Goal: Task Accomplishment & Management: Use online tool/utility

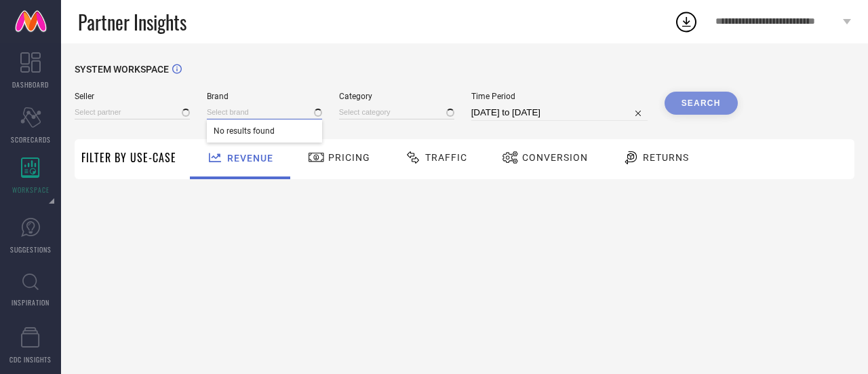
click at [267, 115] on input at bounding box center [264, 112] width 115 height 14
type input "All"
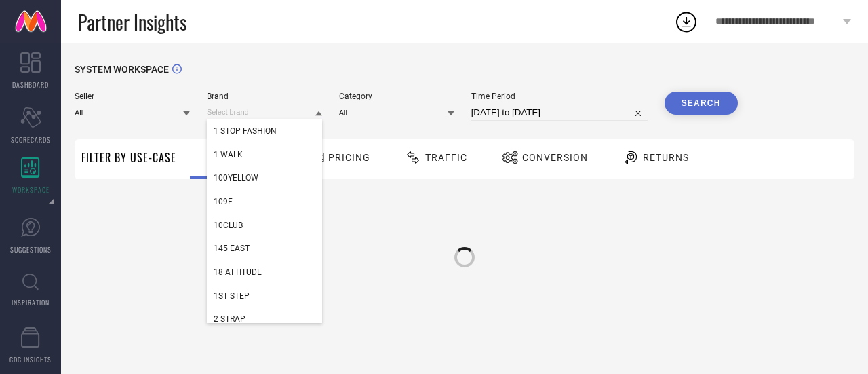
paste input "thkgrlz"
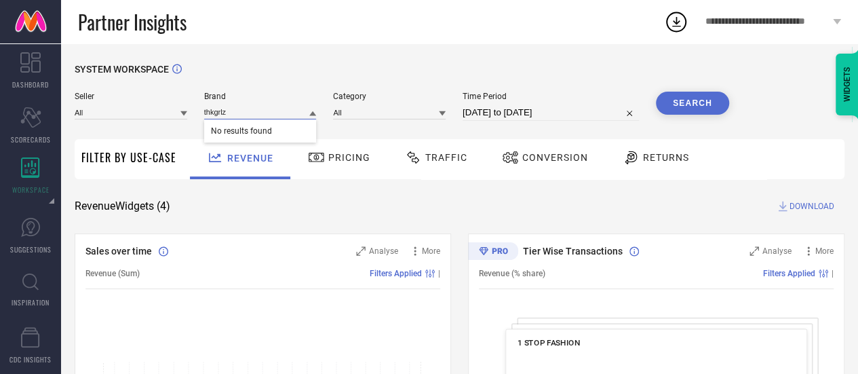
type input "thkgrlz"
click at [239, 114] on input "thkgrlz" at bounding box center [260, 112] width 113 height 14
click at [239, 114] on input at bounding box center [260, 112] width 113 height 14
paste input "Deco Window"
type input "Deco Window"
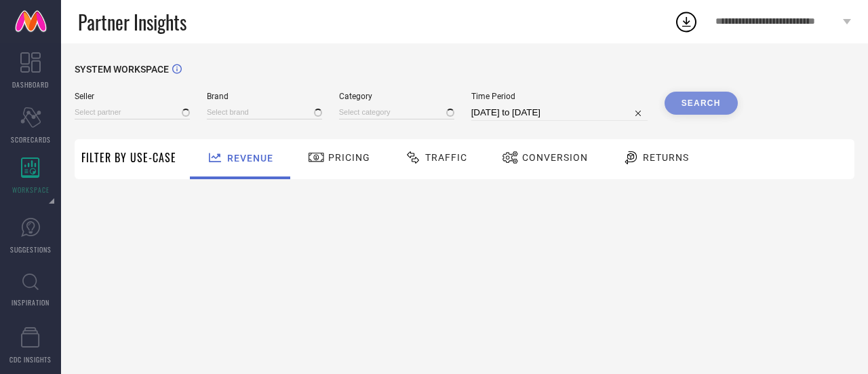
type input "All"
type input "1 STOP FASHION"
type input "All"
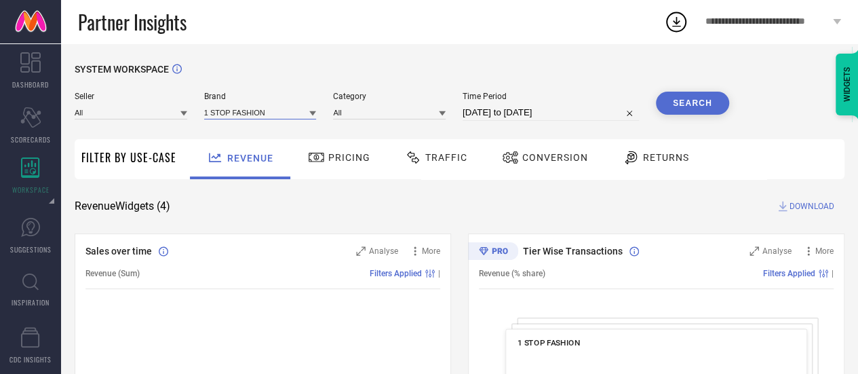
click at [241, 110] on input at bounding box center [260, 112] width 113 height 14
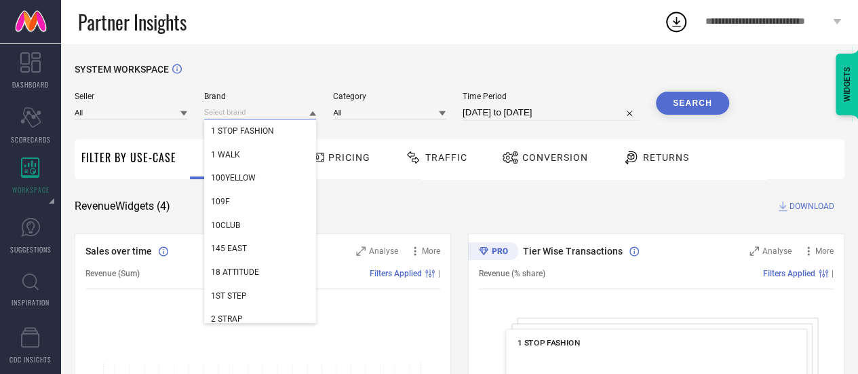
paste input "Deco Window"
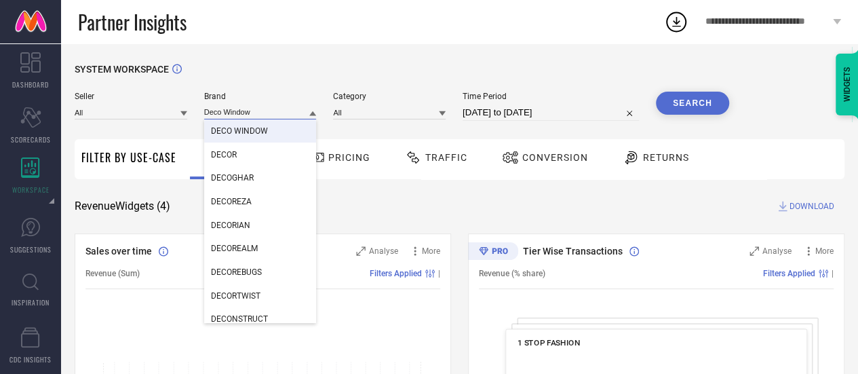
type input "Deco Window"
click at [247, 128] on span "DECO WINDOW" at bounding box center [239, 130] width 57 height 9
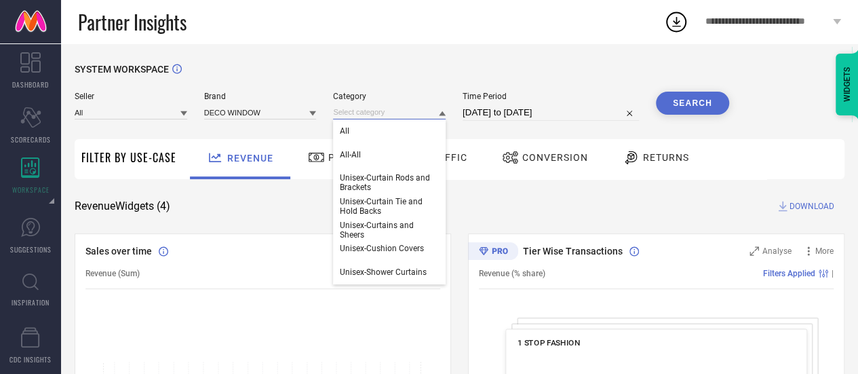
click at [371, 118] on input at bounding box center [389, 112] width 113 height 14
click at [371, 131] on div "All" at bounding box center [389, 130] width 113 height 23
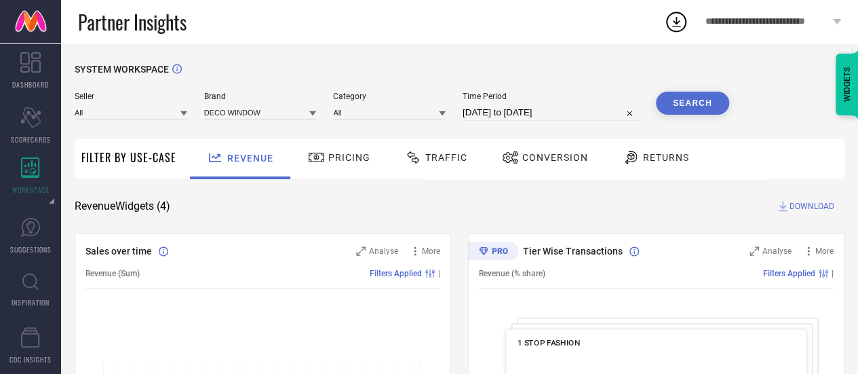
select select "6"
select select "2025"
select select "7"
select select "2025"
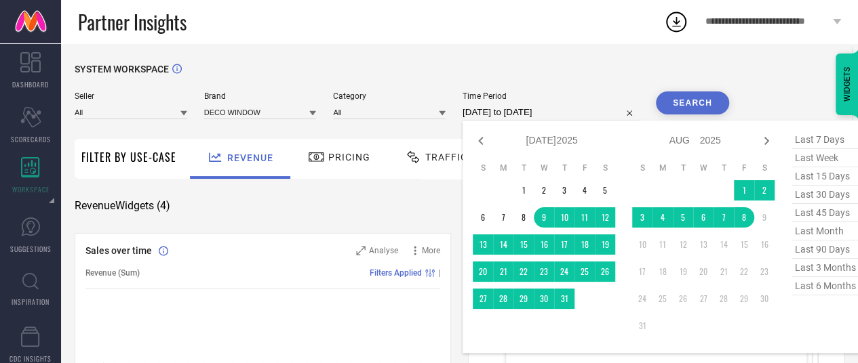
click at [500, 109] on input "[DATE] to [DATE]" at bounding box center [550, 112] width 176 height 16
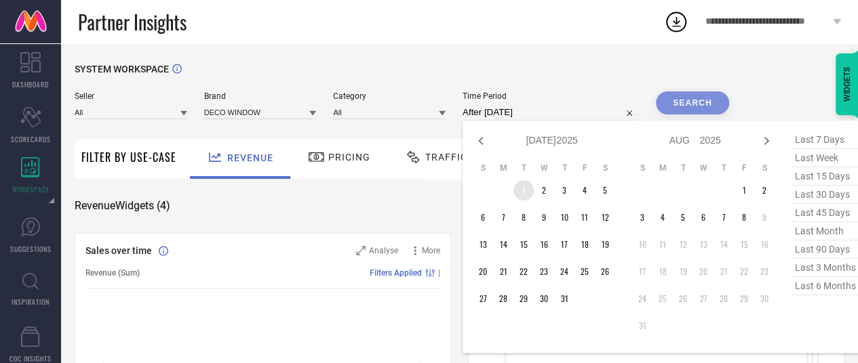
click at [519, 190] on td "1" at bounding box center [523, 190] width 20 height 20
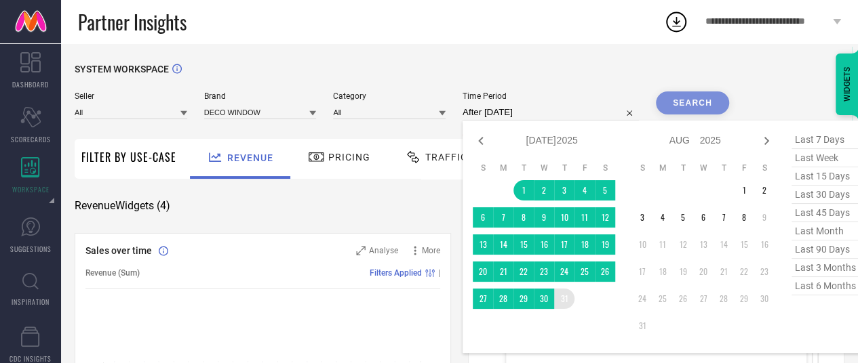
type input "01-07-2025 to 31-07-2025"
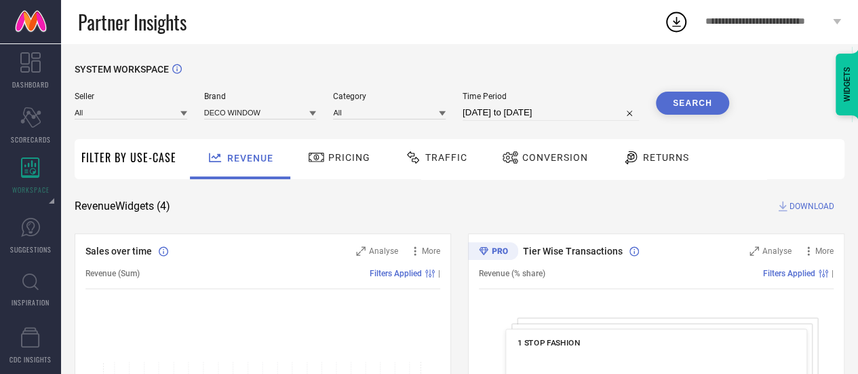
click at [692, 101] on button "Search" at bounding box center [692, 103] width 73 height 23
click at [249, 167] on div "Revenue" at bounding box center [239, 158] width 73 height 24
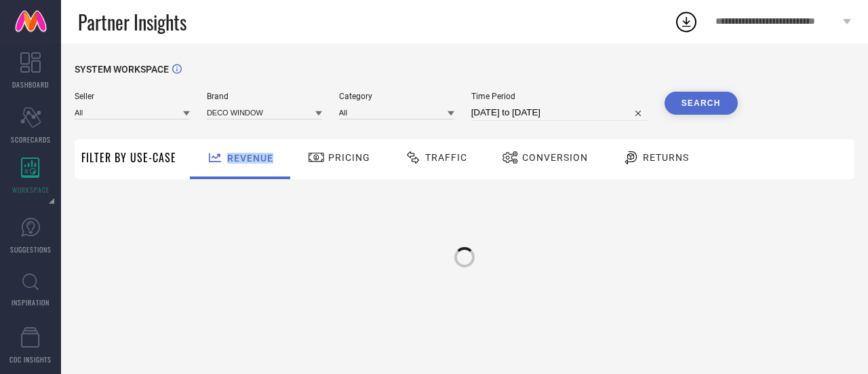
click at [249, 167] on div "Revenue" at bounding box center [239, 158] width 73 height 24
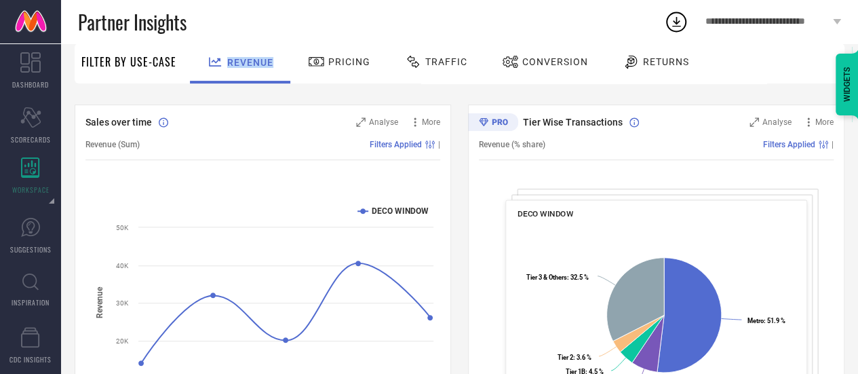
scroll to position [125, 0]
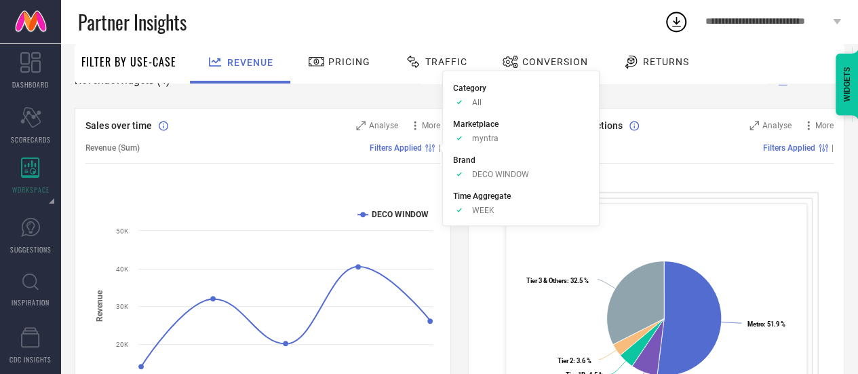
click at [399, 150] on span "Filters Applied" at bounding box center [396, 147] width 52 height 9
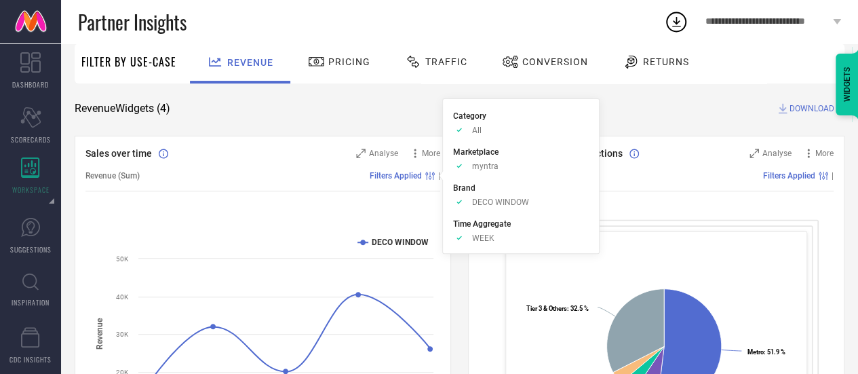
scroll to position [0, 0]
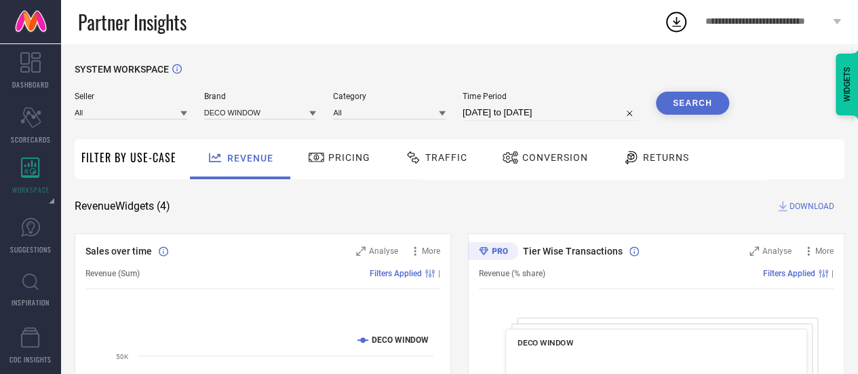
click at [801, 210] on span "DOWNLOAD" at bounding box center [811, 206] width 45 height 14
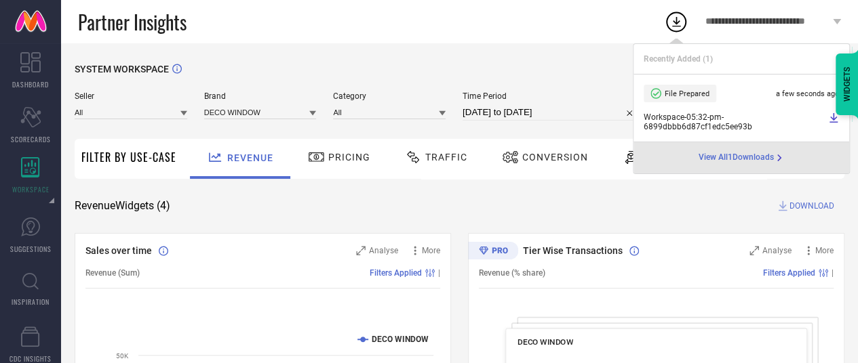
select select "6"
select select "2025"
select select "7"
select select "2025"
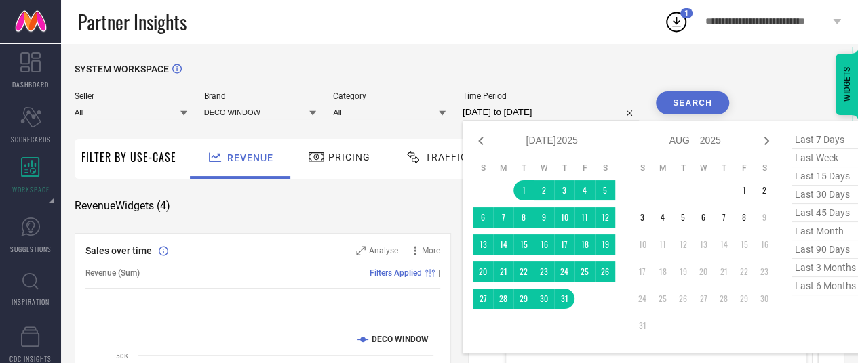
click at [561, 106] on input "01-07-2025 to 31-07-2025" at bounding box center [550, 112] width 176 height 16
click at [735, 192] on td "1" at bounding box center [744, 190] width 20 height 20
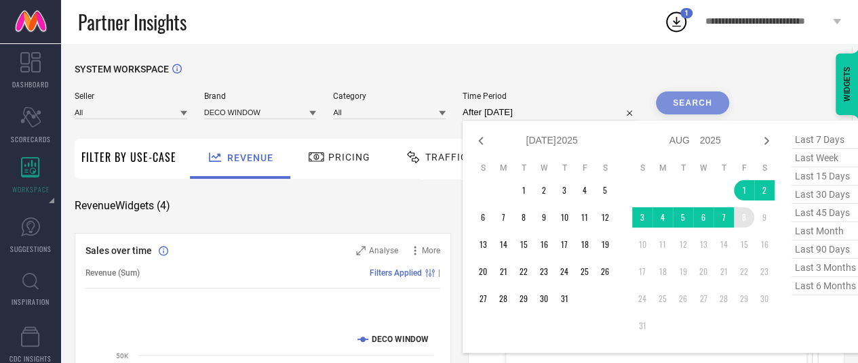
type input "01-08-2025 to 08-08-2025"
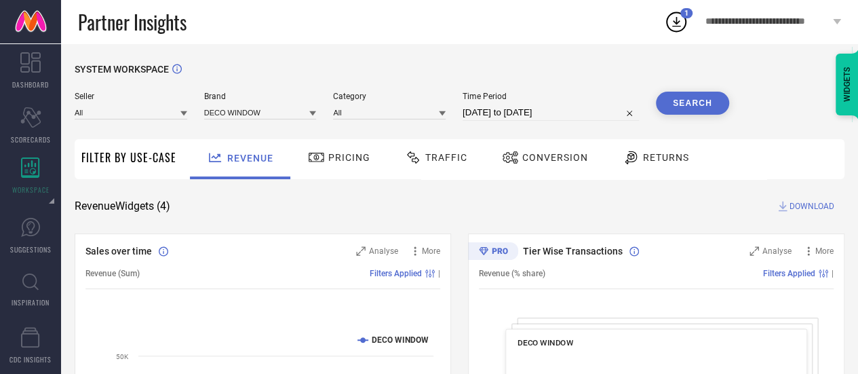
click at [701, 100] on button "Search" at bounding box center [692, 103] width 73 height 23
click at [789, 210] on icon at bounding box center [783, 206] width 14 height 14
click at [541, 157] on span "Conversion" at bounding box center [555, 157] width 66 height 11
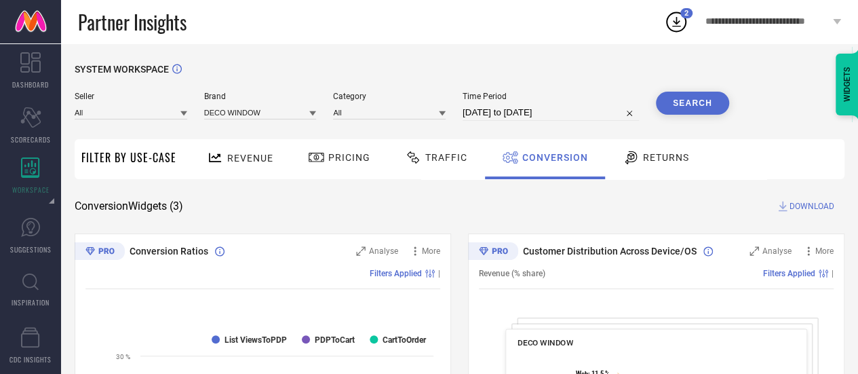
select select "7"
select select "2025"
select select "8"
select select "2025"
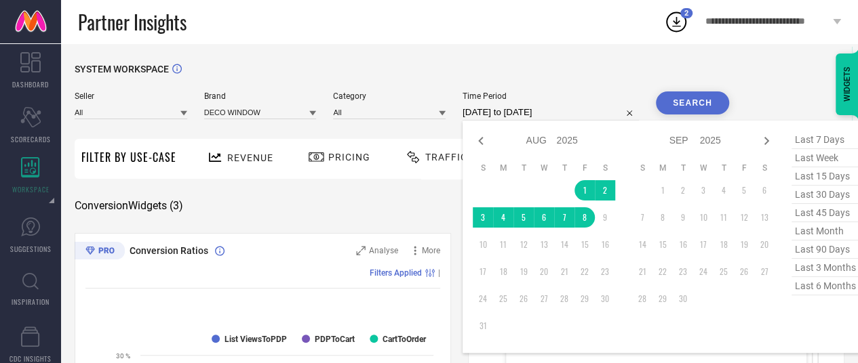
click at [534, 112] on input "01-08-2025 to 08-08-2025" at bounding box center [550, 112] width 176 height 16
click at [485, 139] on icon at bounding box center [481, 141] width 16 height 16
select select "6"
select select "2025"
select select "7"
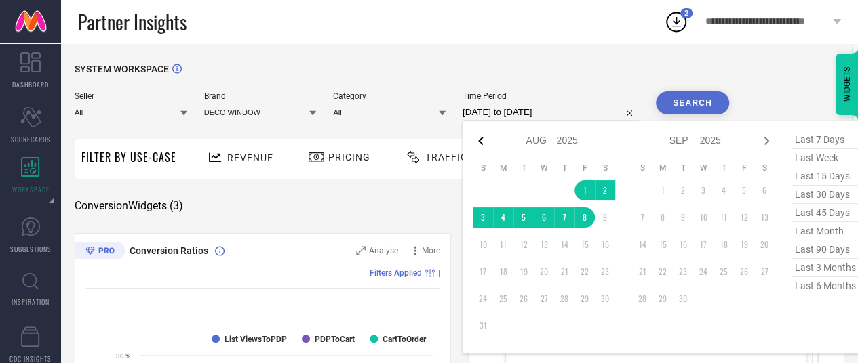
select select "2025"
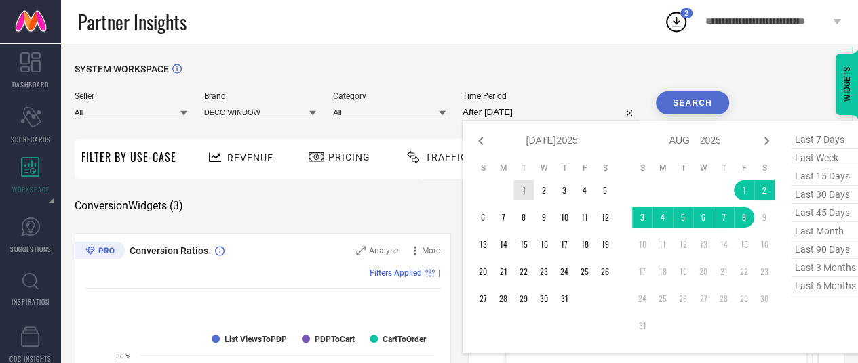
click at [521, 190] on td "1" at bounding box center [523, 190] width 20 height 20
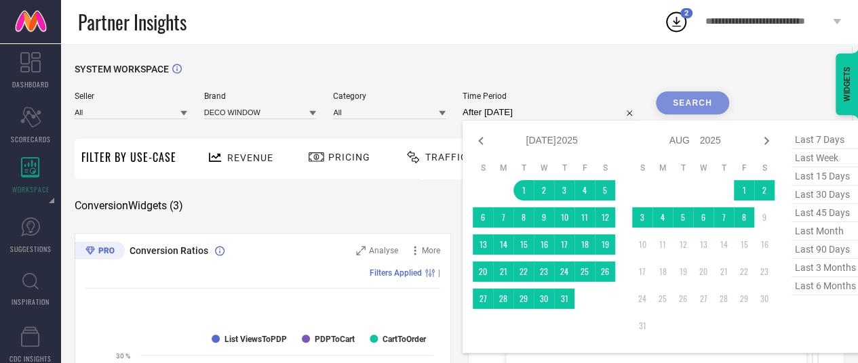
click at [568, 313] on table "S M T W T F S 1 2 3 4 5 6 7 8 9 10 11 12 13 14 15 16 17 18 19 20 21 22 23 24 25…" at bounding box center [544, 236] width 142 height 160
type input "01-07-2025 to 31-07-2025"
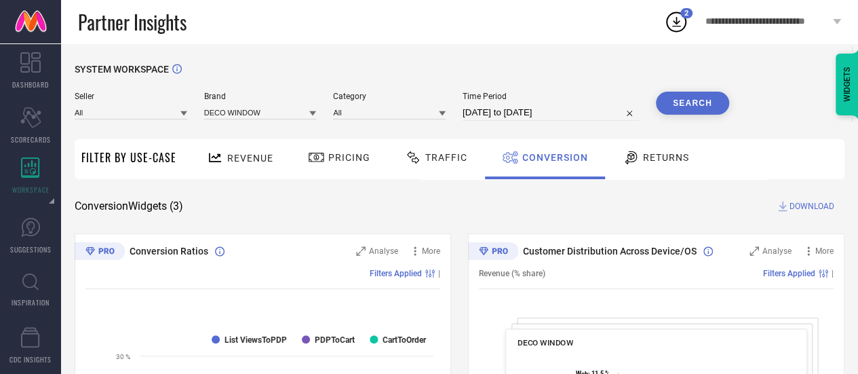
click at [679, 102] on button "Search" at bounding box center [692, 103] width 73 height 23
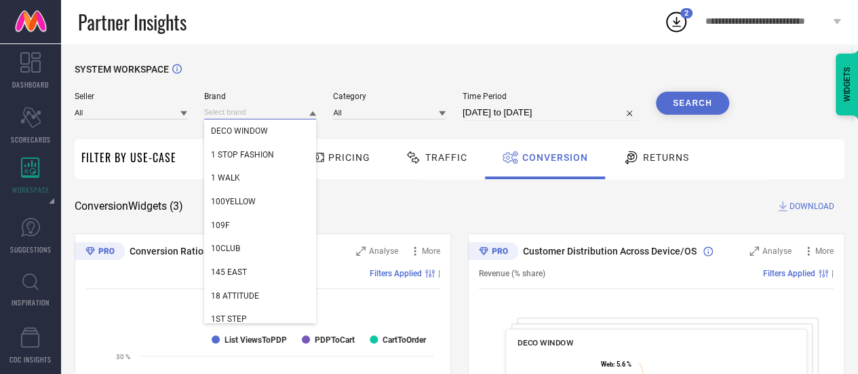
click at [280, 115] on input at bounding box center [260, 112] width 113 height 14
paste input "Go Colors"
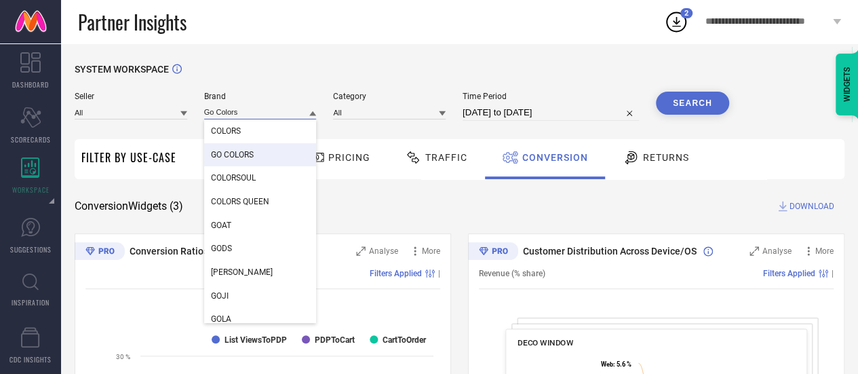
type input "Go Colors"
click at [256, 155] on div "GO COLORS" at bounding box center [260, 154] width 113 height 23
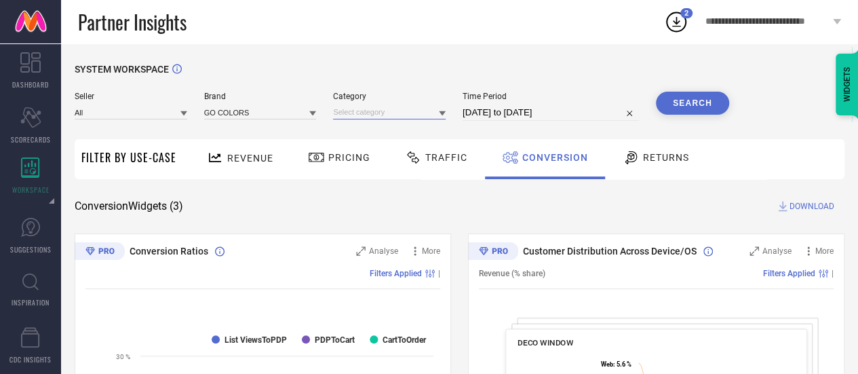
click at [359, 118] on input at bounding box center [389, 112] width 113 height 14
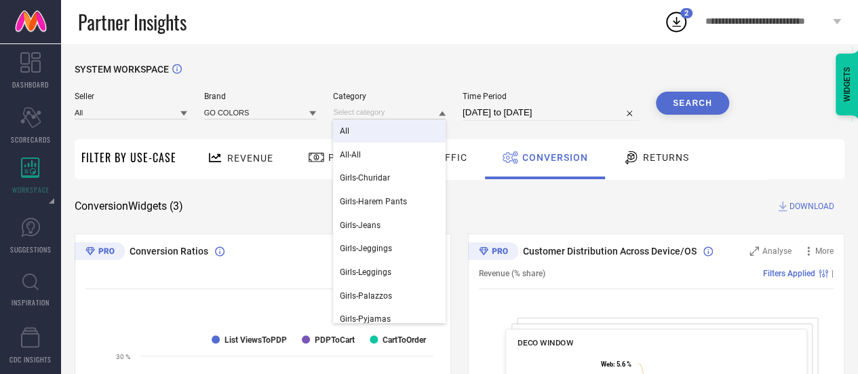
click at [362, 135] on div "All" at bounding box center [389, 130] width 113 height 23
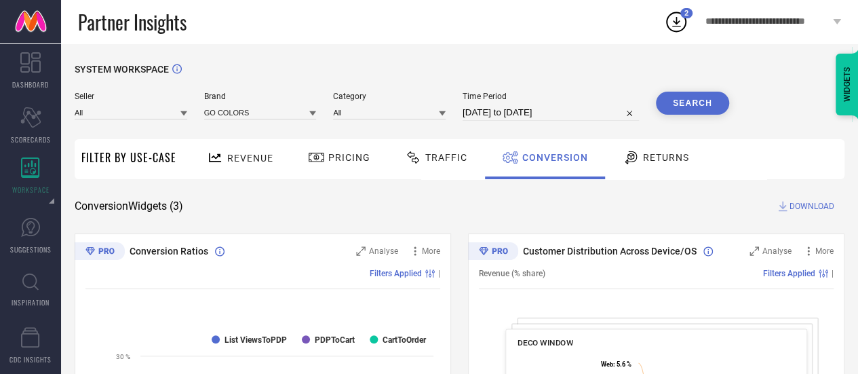
click at [696, 93] on button "Search" at bounding box center [692, 103] width 73 height 23
click at [222, 153] on div at bounding box center [217, 157] width 20 height 17
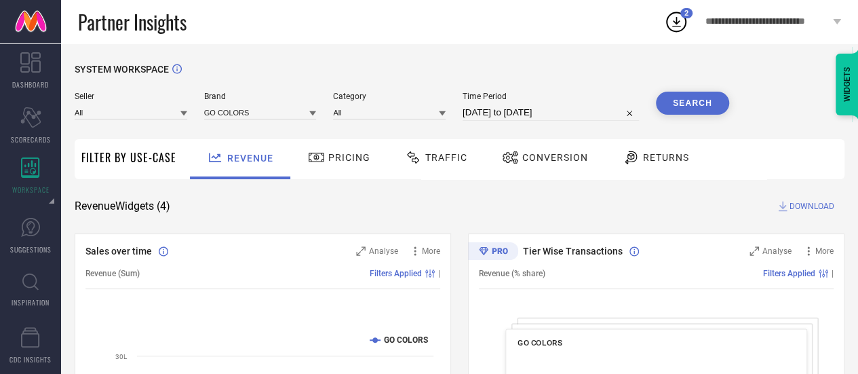
click at [808, 201] on span "DOWNLOAD" at bounding box center [811, 206] width 45 height 14
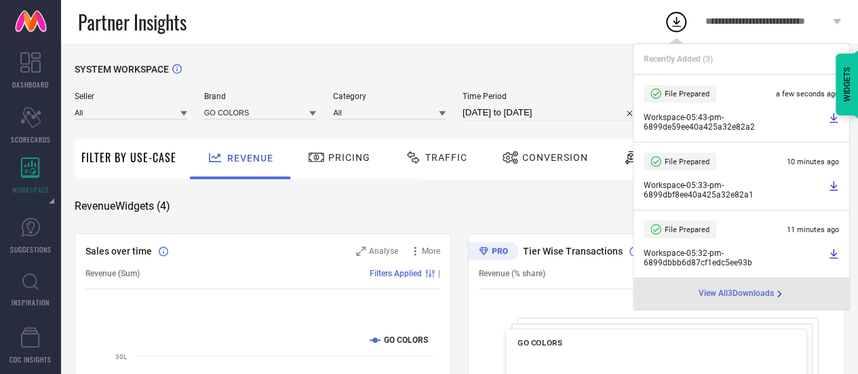
select select "6"
select select "2025"
select select "7"
select select "2025"
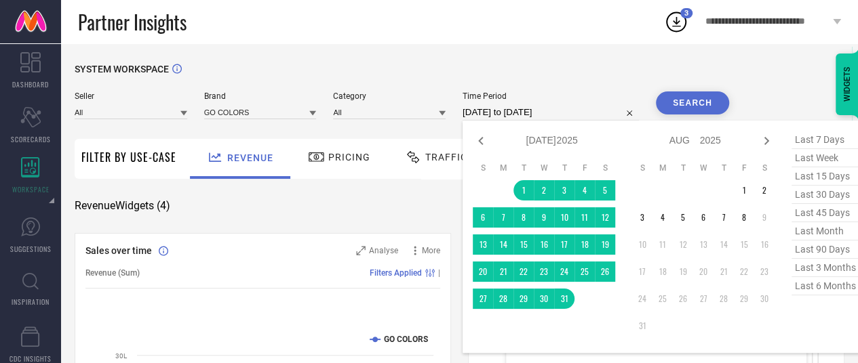
click at [528, 115] on input "01-07-2025 to 31-07-2025" at bounding box center [550, 112] width 176 height 16
click at [734, 191] on td "1" at bounding box center [744, 190] width 20 height 20
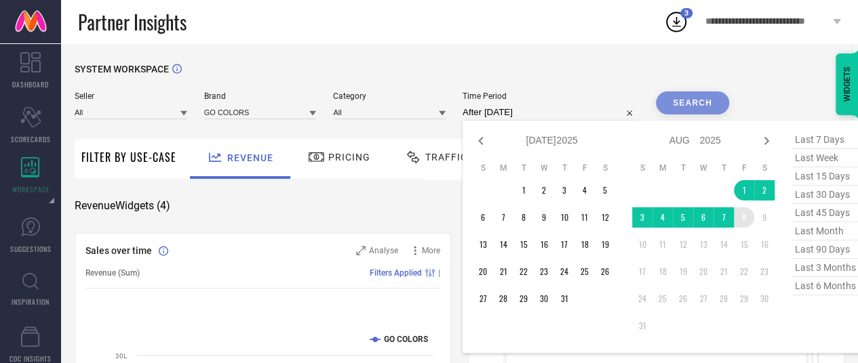
type input "01-08-2025 to 08-08-2025"
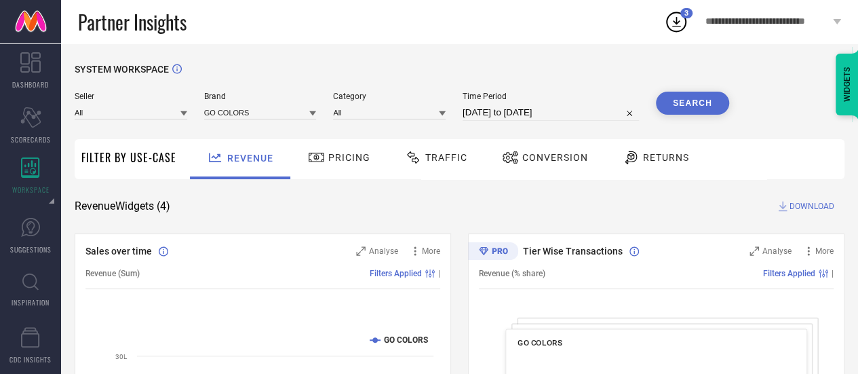
click at [684, 85] on div "SYSTEM WORKSPACE" at bounding box center [460, 78] width 770 height 28
click at [688, 103] on button "Search" at bounding box center [692, 103] width 73 height 23
click at [789, 203] on span "DOWNLOAD" at bounding box center [811, 206] width 45 height 14
click at [446, 200] on div "Revenue Widgets ( 4 ) DOWNLOAD" at bounding box center [460, 206] width 770 height 14
click at [357, 158] on span "Pricing" at bounding box center [349, 157] width 42 height 11
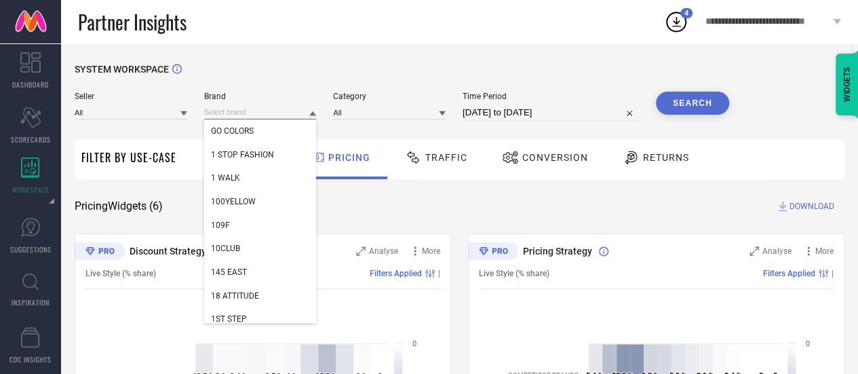
click at [251, 115] on input at bounding box center [260, 112] width 113 height 14
paste input "Xpose"
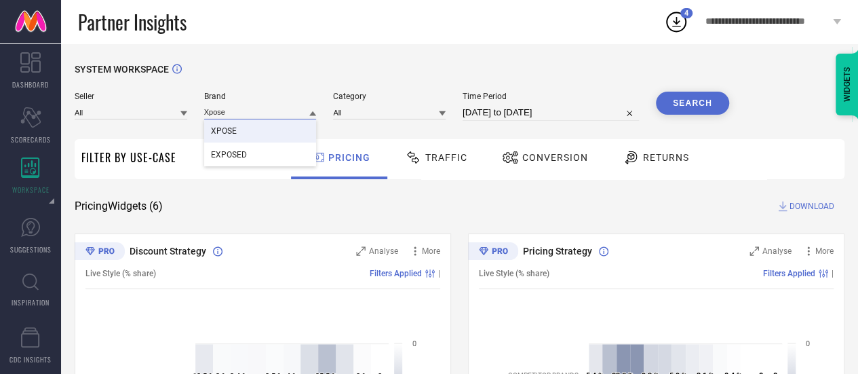
type input "Xpose"
click at [249, 126] on div "XPOSE" at bounding box center [260, 130] width 113 height 23
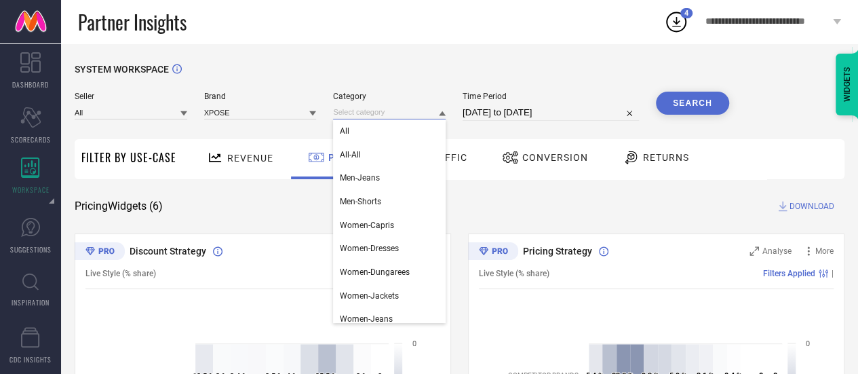
click at [403, 108] on input at bounding box center [389, 112] width 113 height 14
click at [400, 127] on div "All" at bounding box center [389, 130] width 113 height 23
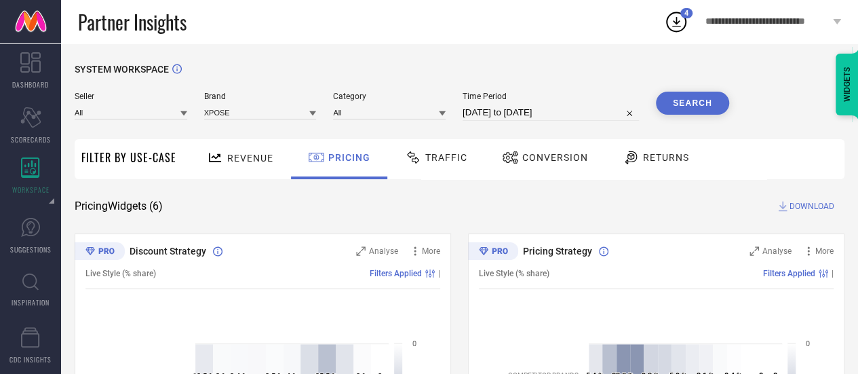
click at [714, 100] on button "Search" at bounding box center [692, 103] width 73 height 23
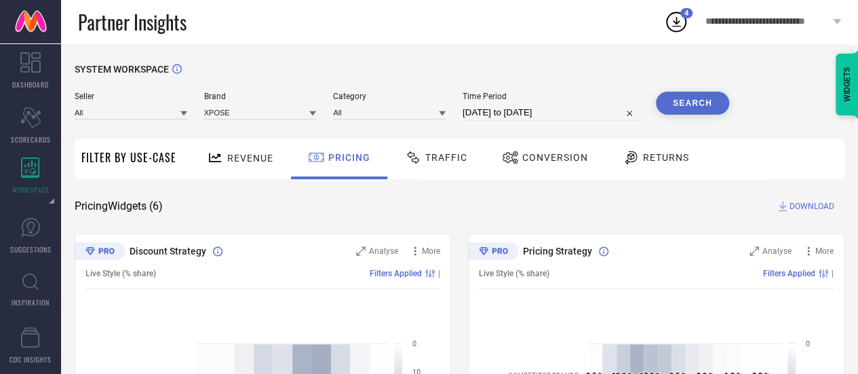
click at [686, 105] on button "Search" at bounding box center [692, 103] width 73 height 23
click at [247, 165] on div "Revenue" at bounding box center [239, 158] width 73 height 24
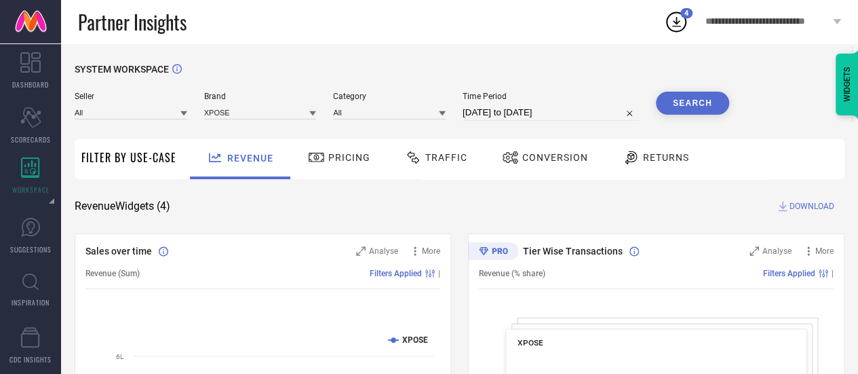
click at [692, 105] on button "Search" at bounding box center [692, 103] width 73 height 23
click at [816, 202] on span "DOWNLOAD" at bounding box center [811, 206] width 45 height 14
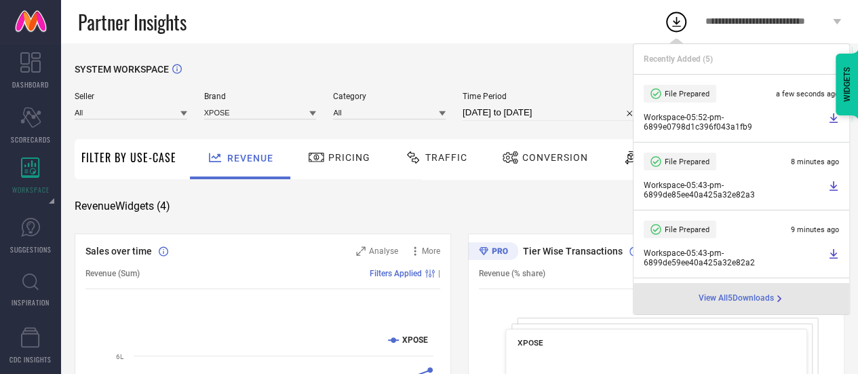
click at [521, 102] on div "Time Period 01-08-2025 to 08-08-2025" at bounding box center [550, 106] width 176 height 29
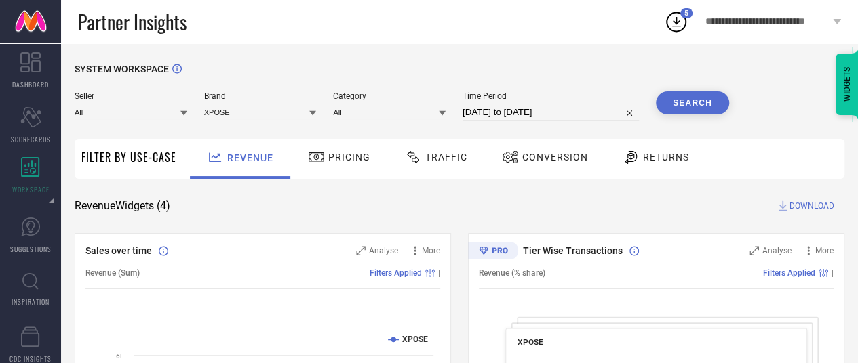
click at [521, 105] on input "01-08-2025 to 08-08-2025" at bounding box center [550, 112] width 176 height 16
select select "7"
select select "2025"
select select "8"
select select "2025"
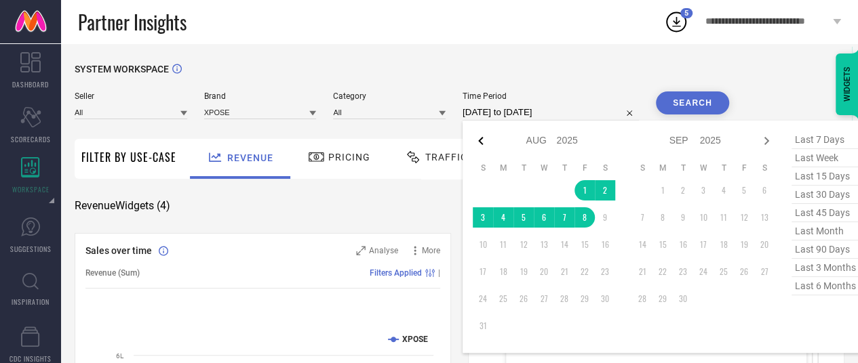
click at [480, 136] on icon at bounding box center [481, 141] width 16 height 16
select select "6"
select select "2025"
select select "7"
select select "2025"
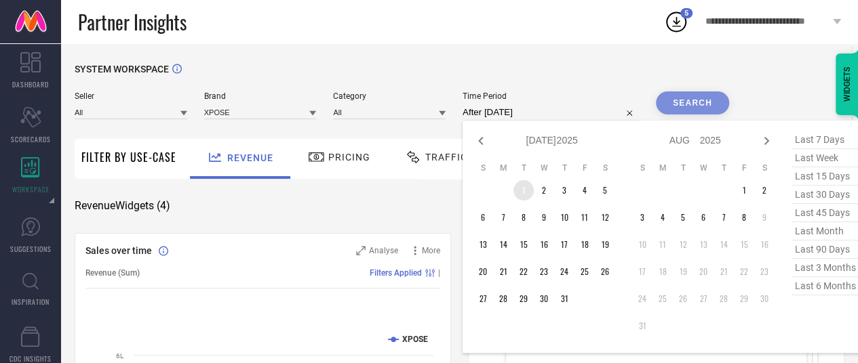
click at [530, 188] on td "1" at bounding box center [523, 190] width 20 height 20
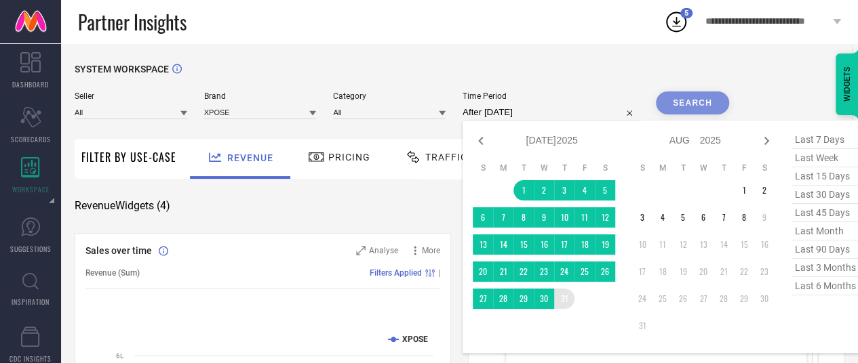
type input "01-07-2025 to 31-07-2025"
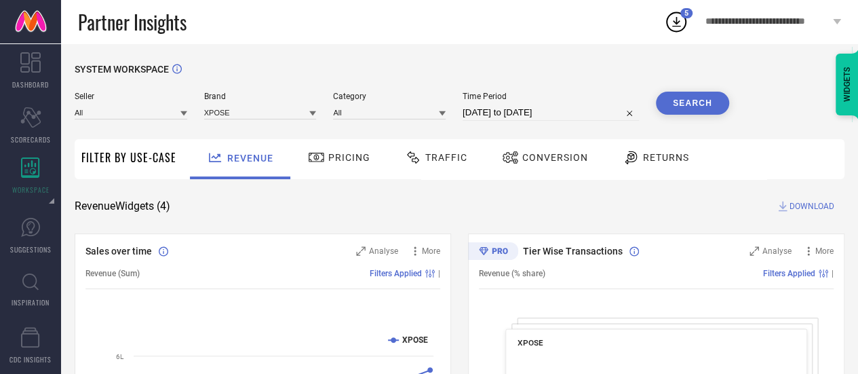
click at [670, 102] on button "Search" at bounding box center [692, 103] width 73 height 23
click at [785, 205] on icon at bounding box center [783, 206] width 14 height 14
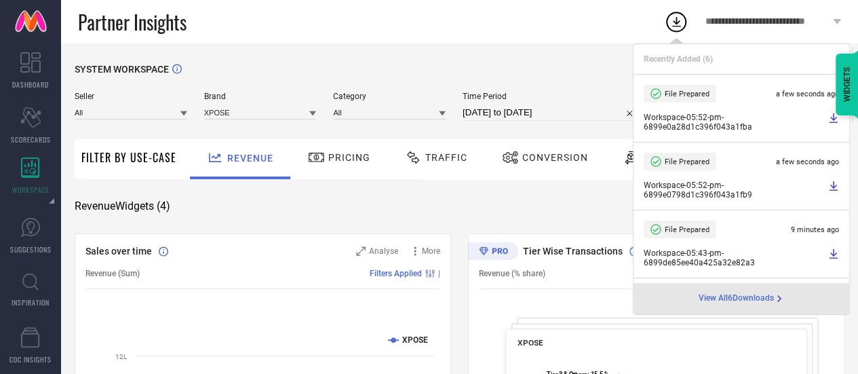
click at [541, 153] on span "Conversion" at bounding box center [555, 157] width 66 height 11
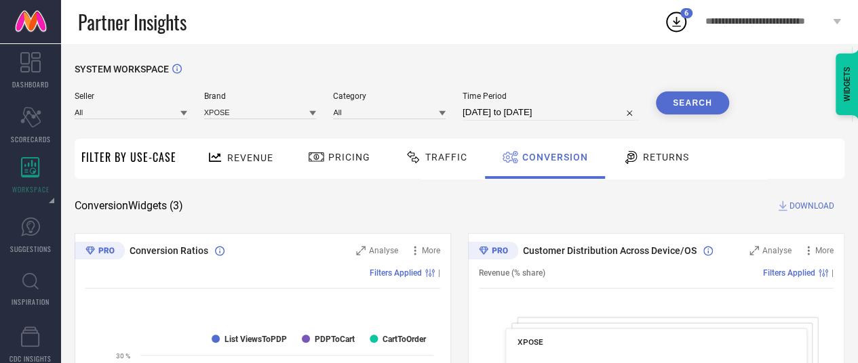
click at [542, 119] on input "01-07-2025 to 31-07-2025" at bounding box center [550, 112] width 176 height 16
select select "6"
select select "2025"
select select "7"
select select "2025"
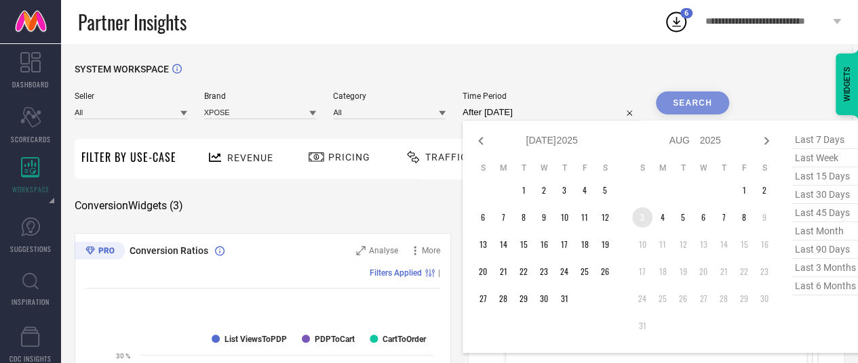
click at [641, 222] on td "3" at bounding box center [642, 217] width 20 height 20
type input "03-08-2025 to 08-08-2025"
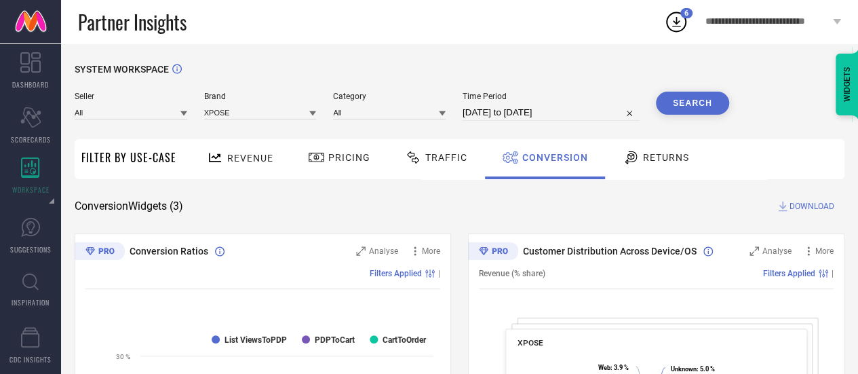
select select "7"
select select "2025"
select select "8"
select select "2025"
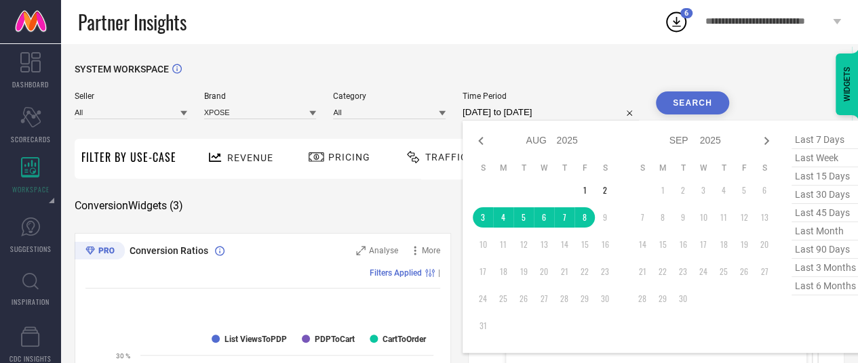
click at [561, 117] on input "03-08-2025 to 08-08-2025" at bounding box center [550, 112] width 176 height 16
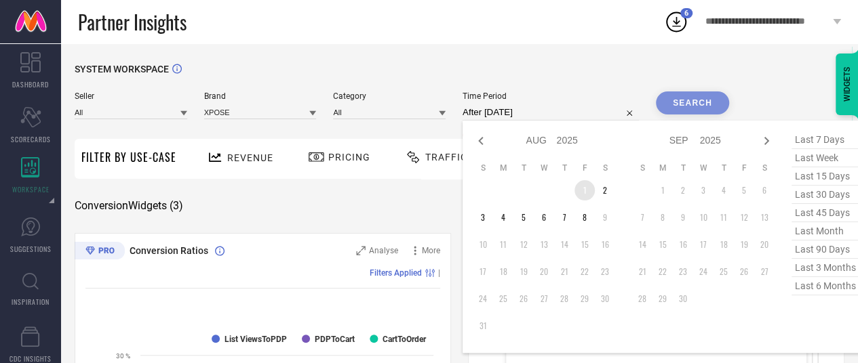
click at [586, 188] on td "1" at bounding box center [584, 190] width 20 height 20
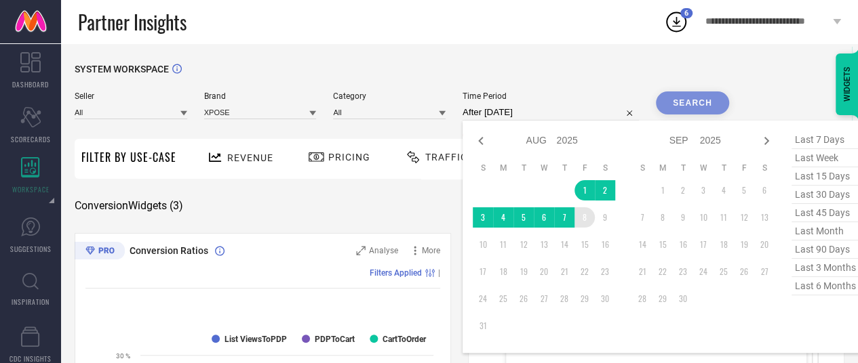
type input "01-08-2025 to 08-08-2025"
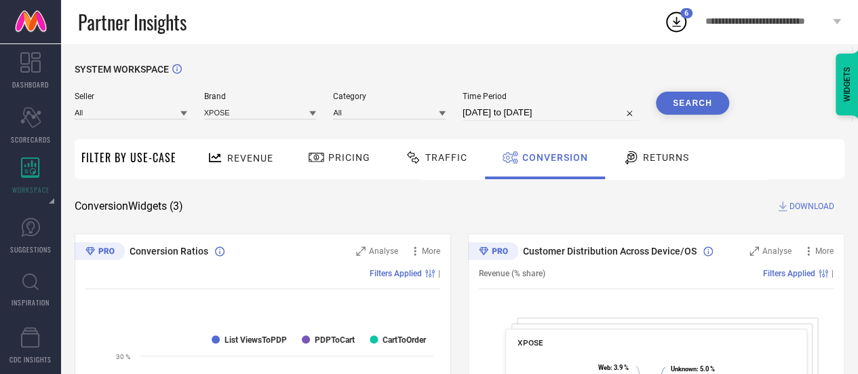
click at [679, 108] on button "Search" at bounding box center [692, 103] width 73 height 23
click at [258, 121] on div "Brand XPOSE" at bounding box center [260, 106] width 113 height 29
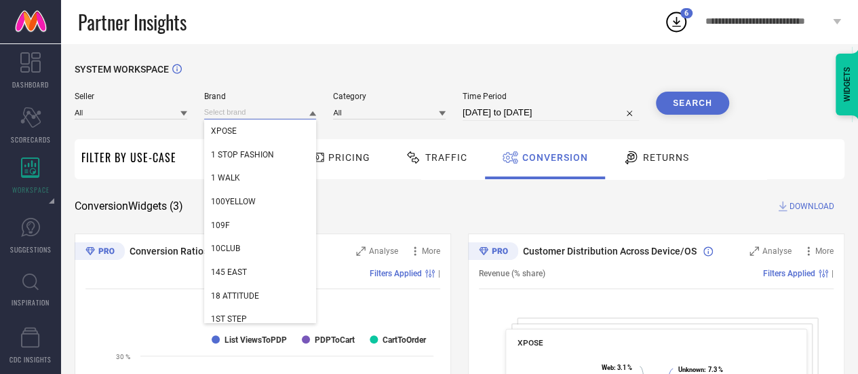
click at [250, 115] on input at bounding box center [260, 112] width 113 height 14
paste input "Rahul S V"
type input "R"
paste input "Athom Trendz"
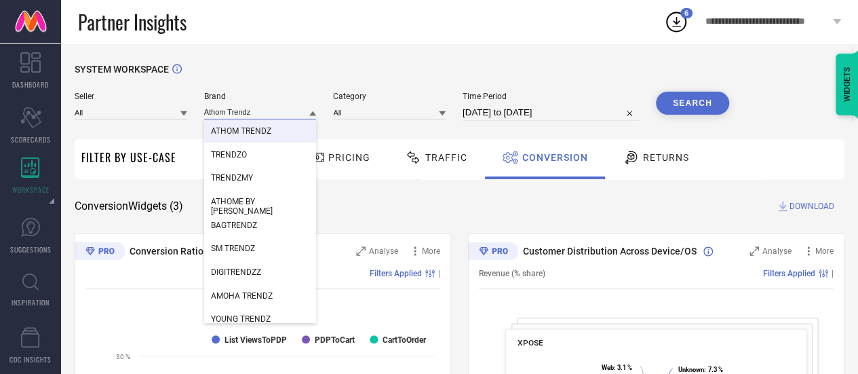
type input "Athom Trendz"
click at [256, 132] on span "ATHOM TRENDZ" at bounding box center [241, 130] width 60 height 9
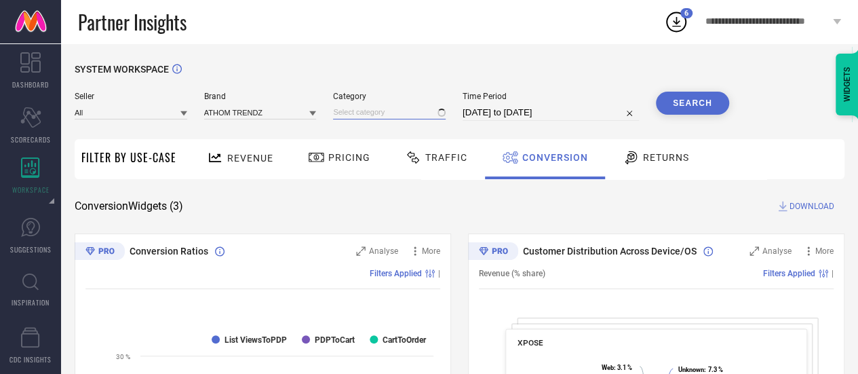
click at [397, 111] on input at bounding box center [389, 112] width 113 height 14
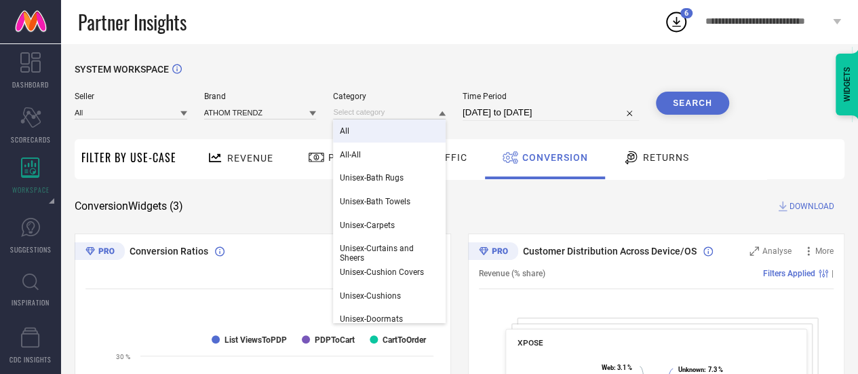
click at [389, 130] on div "All" at bounding box center [389, 130] width 113 height 23
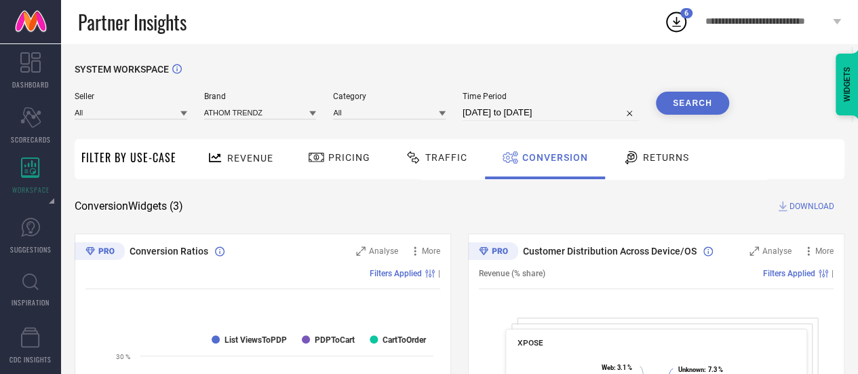
select select "7"
select select "2025"
select select "8"
select select "2025"
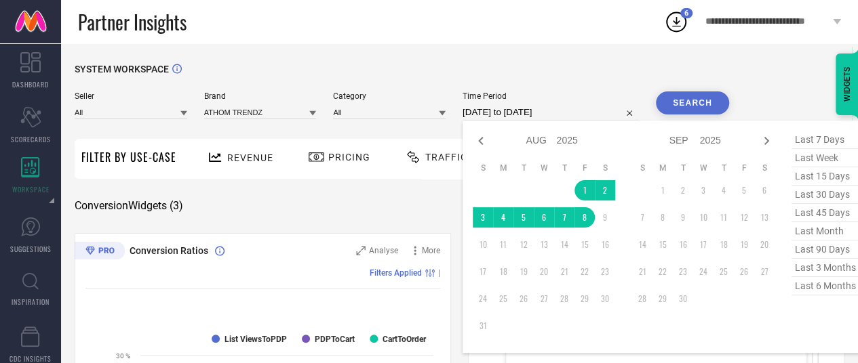
click at [587, 108] on input "01-08-2025 to 08-08-2025" at bounding box center [550, 112] width 176 height 16
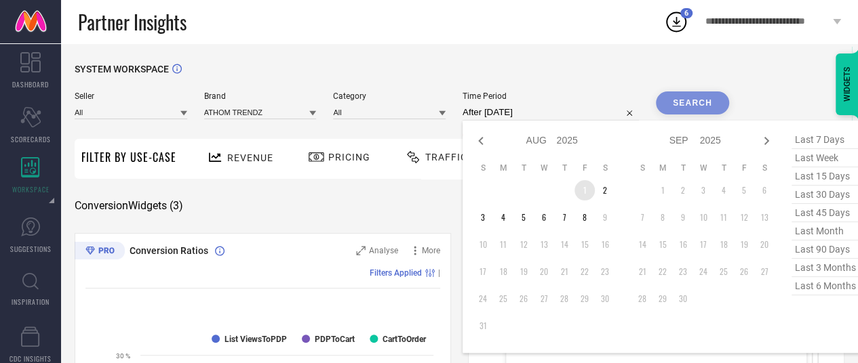
click at [581, 193] on td "1" at bounding box center [584, 190] width 20 height 20
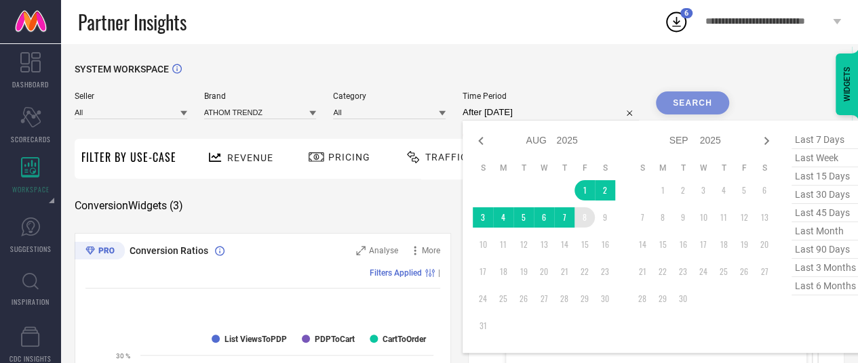
type input "01-08-2025 to 08-08-2025"
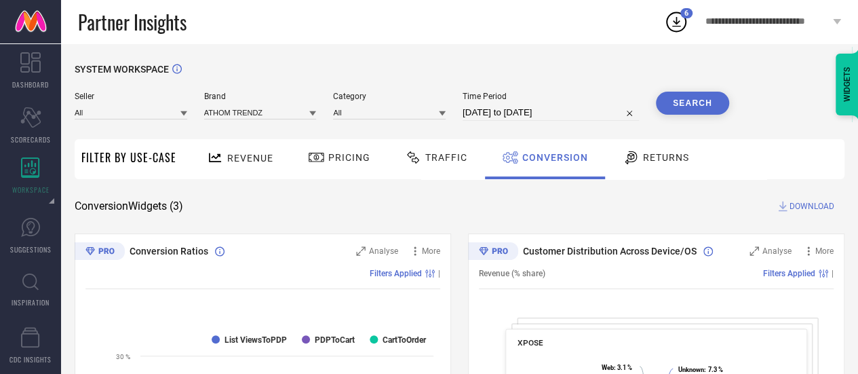
click at [664, 102] on button "Search" at bounding box center [692, 103] width 73 height 23
click at [232, 164] on div "Revenue" at bounding box center [239, 158] width 73 height 24
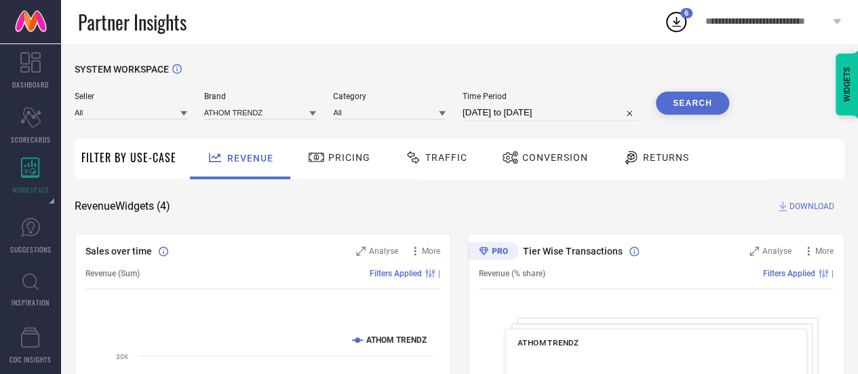
click at [811, 203] on span "DOWNLOAD" at bounding box center [811, 206] width 45 height 14
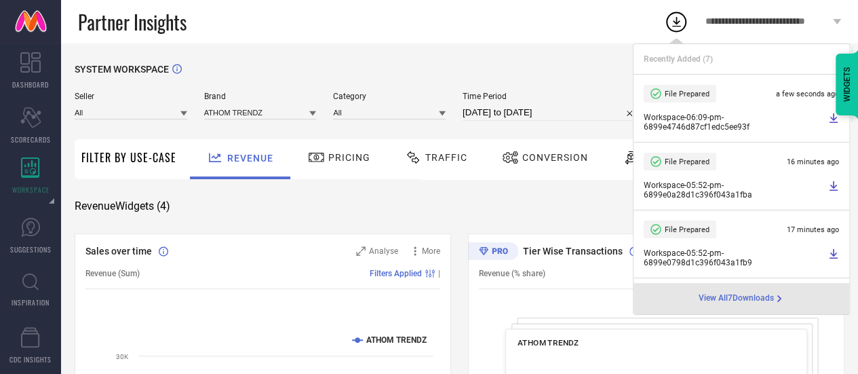
select select "7"
select select "2025"
select select "8"
select select "2025"
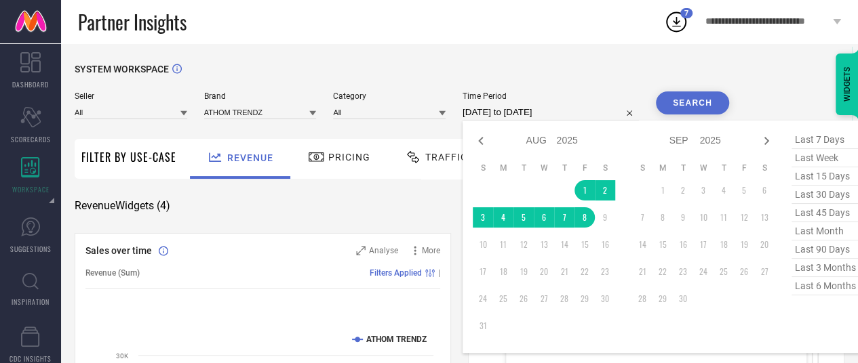
click at [515, 115] on input "01-08-2025 to 08-08-2025" at bounding box center [550, 112] width 176 height 16
click at [483, 142] on icon at bounding box center [481, 141] width 16 height 16
select select "6"
select select "2025"
select select "7"
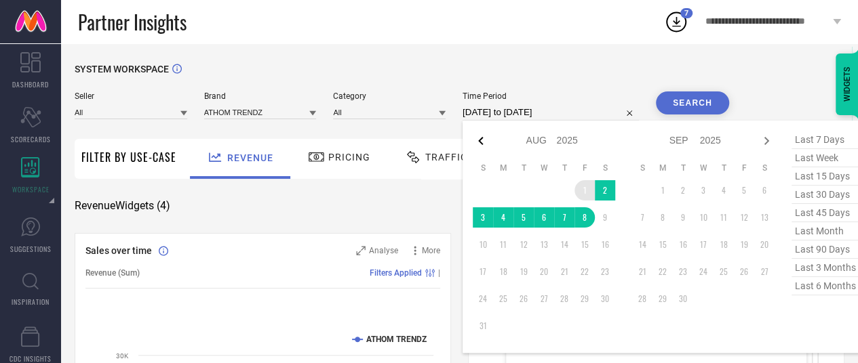
select select "2025"
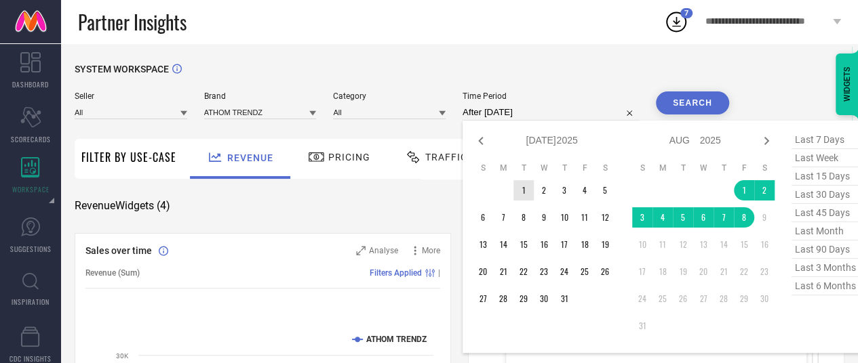
click at [521, 192] on td "1" at bounding box center [523, 190] width 20 height 20
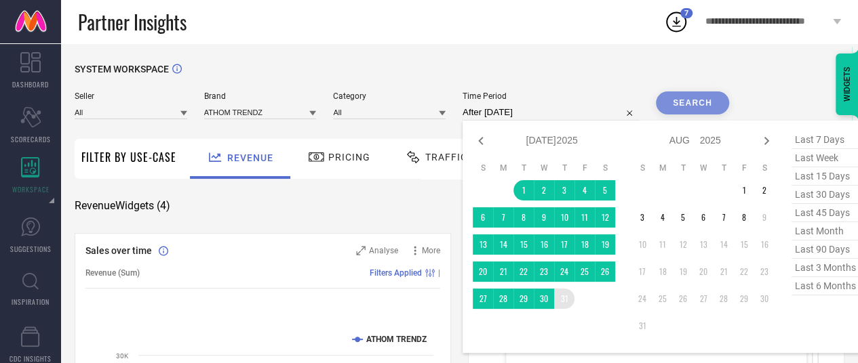
type input "01-07-2025 to 31-07-2025"
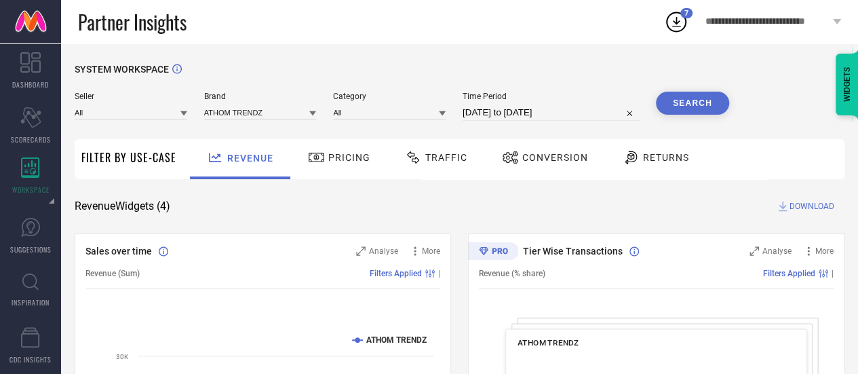
click at [679, 105] on button "Search" at bounding box center [692, 103] width 73 height 23
click at [793, 205] on span "DOWNLOAD" at bounding box center [811, 206] width 45 height 14
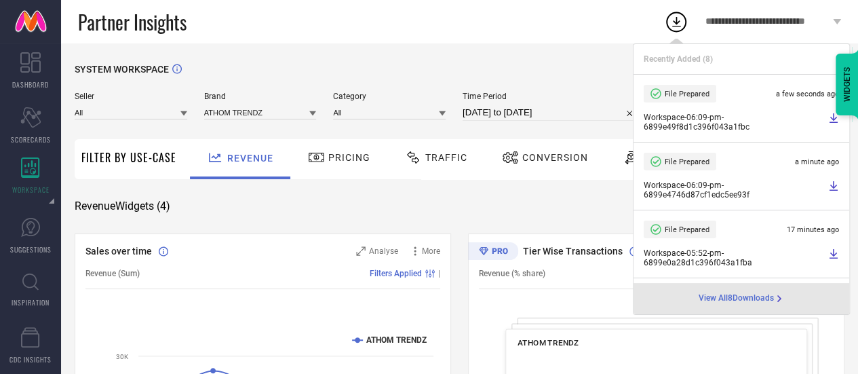
click at [535, 168] on div "Conversion" at bounding box center [544, 157] width 93 height 23
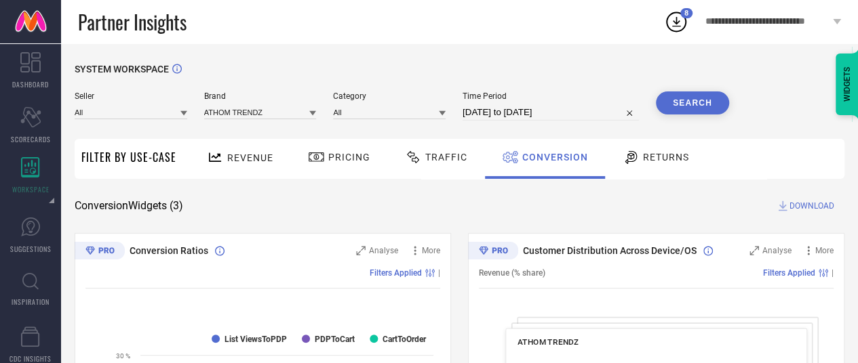
click at [532, 106] on input "01-07-2025 to 31-07-2025" at bounding box center [550, 112] width 176 height 16
select select "6"
select select "2025"
select select "7"
select select "2025"
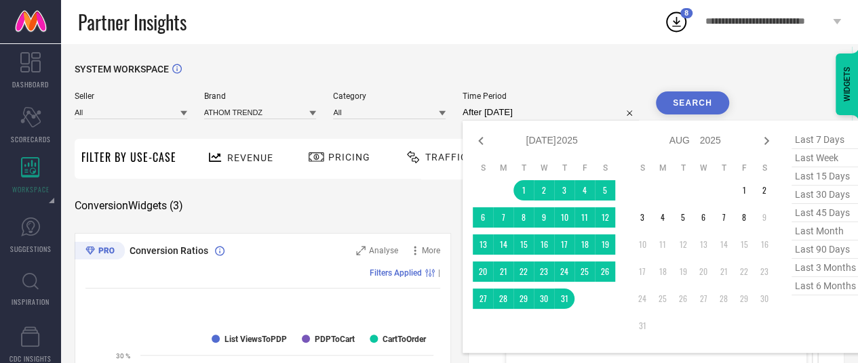
click at [736, 189] on td "1" at bounding box center [744, 190] width 20 height 20
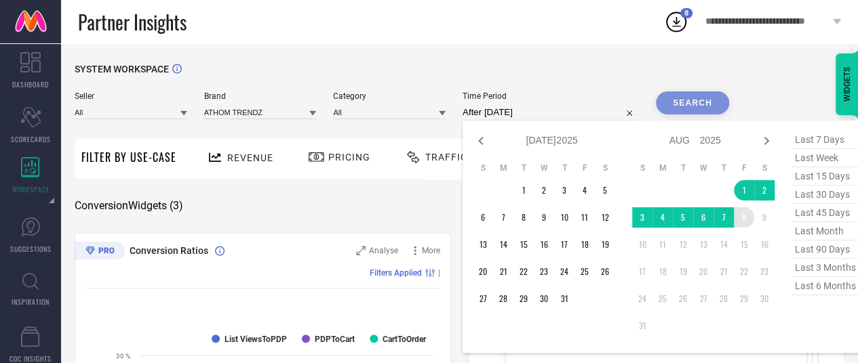
type input "01-08-2025 to 08-08-2025"
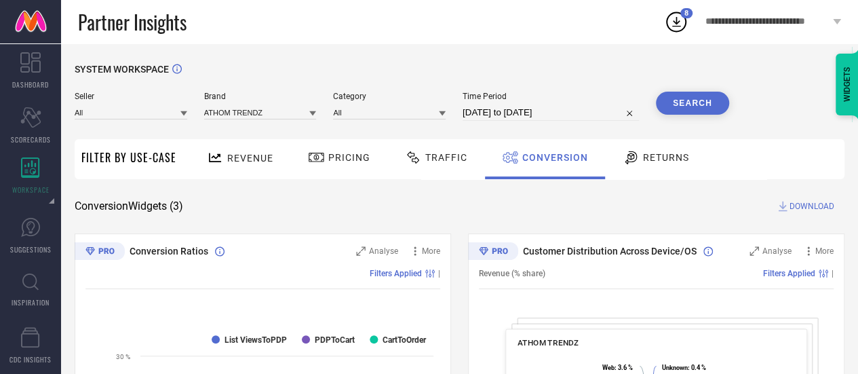
click at [696, 103] on button "Search" at bounding box center [692, 103] width 73 height 23
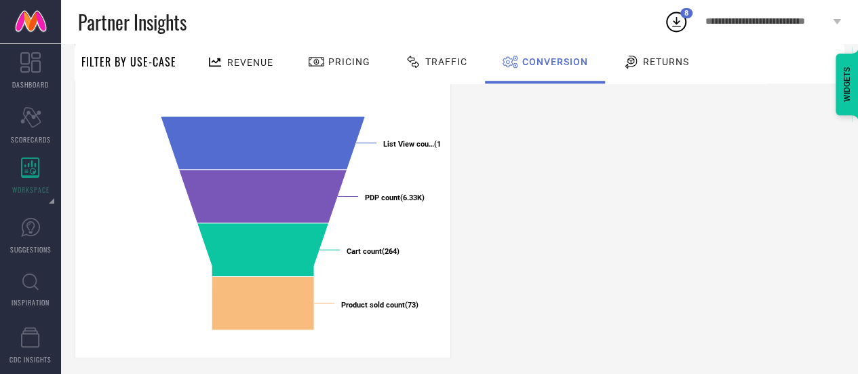
scroll to position [575, 0]
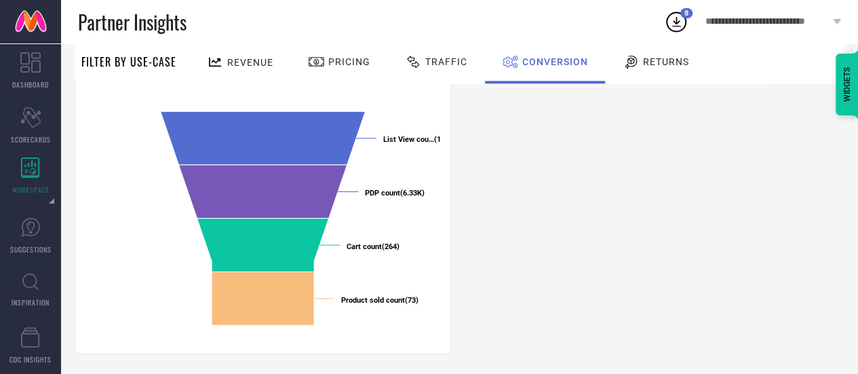
click at [667, 62] on span "Returns" at bounding box center [666, 61] width 46 height 11
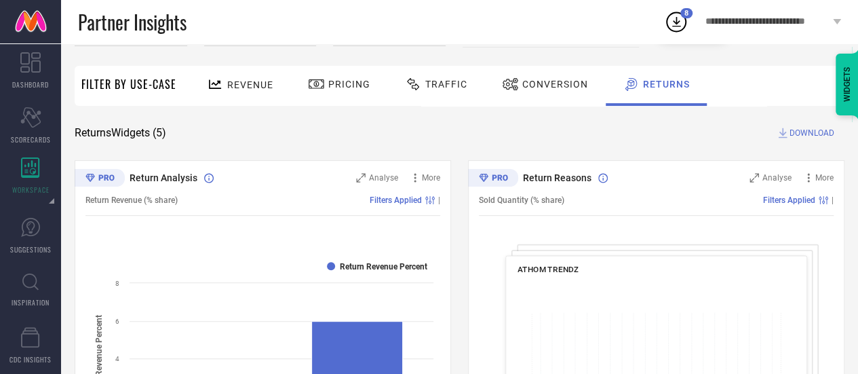
scroll to position [0, 0]
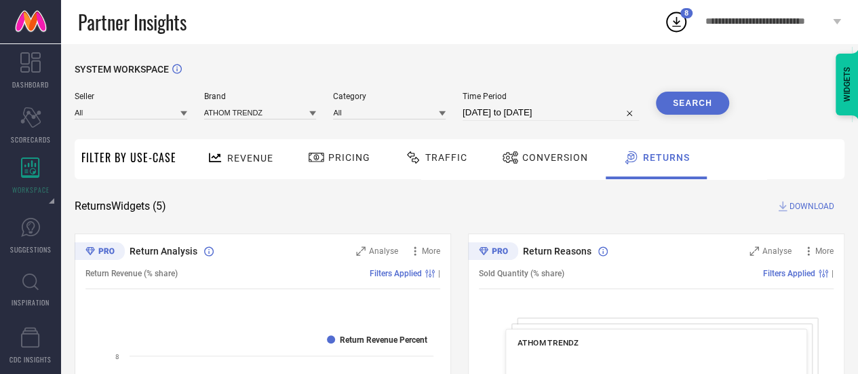
click at [338, 176] on div "Pricing" at bounding box center [339, 159] width 96 height 40
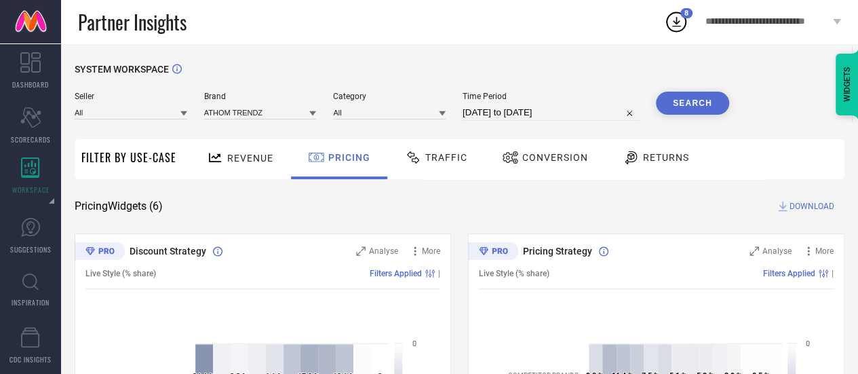
click at [538, 147] on div "Conversion" at bounding box center [544, 157] width 93 height 23
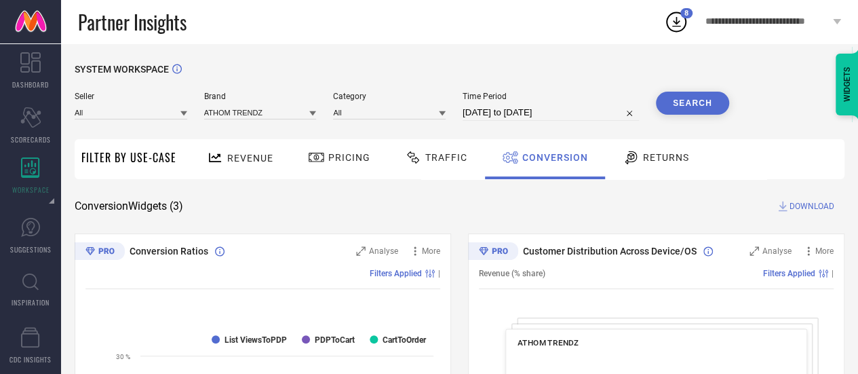
click at [791, 201] on span "DOWNLOAD" at bounding box center [811, 206] width 45 height 14
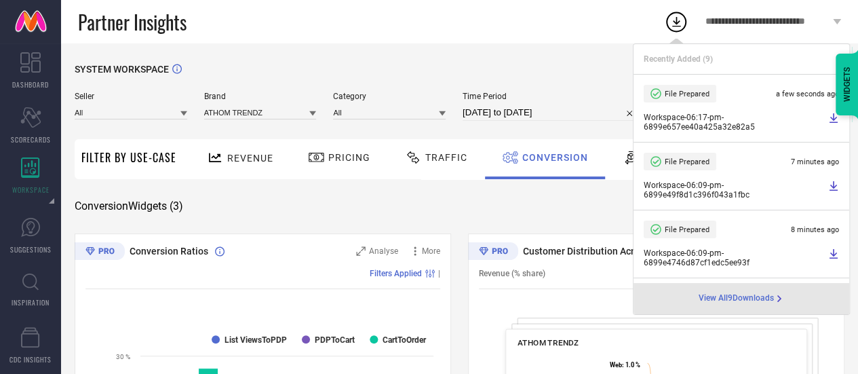
click at [245, 100] on span "Brand" at bounding box center [260, 96] width 113 height 9
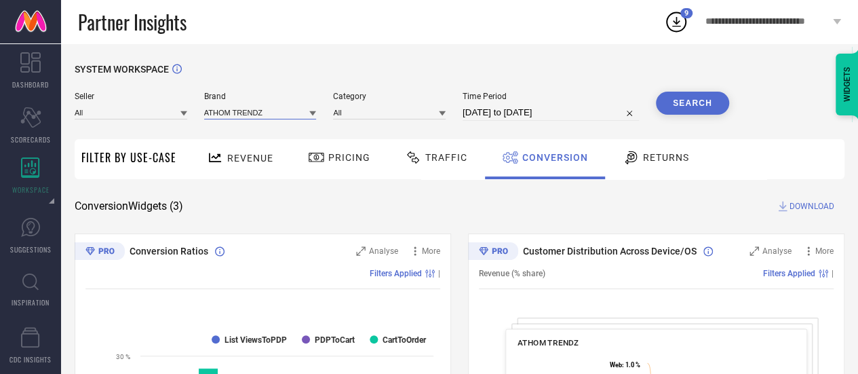
click at [245, 119] on div "ATHOM TRENDZ" at bounding box center [260, 112] width 113 height 14
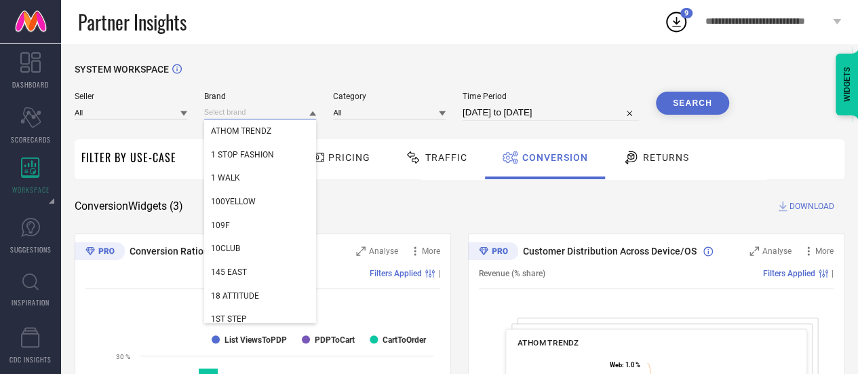
paste input "RAASSIO"
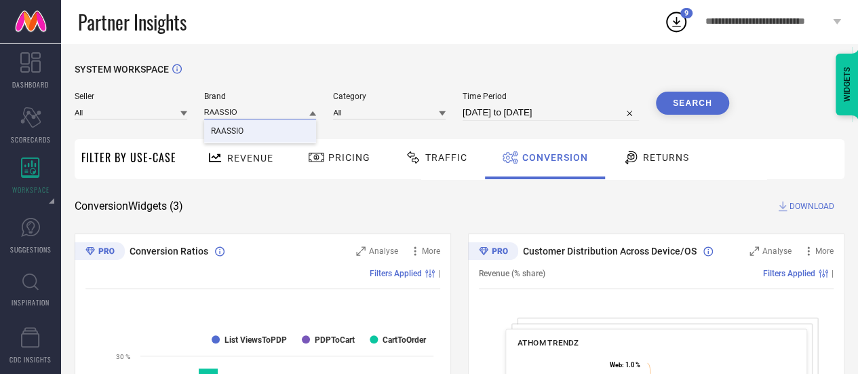
type input "RAASSIO"
click at [253, 126] on div "RAASSIO" at bounding box center [260, 130] width 113 height 23
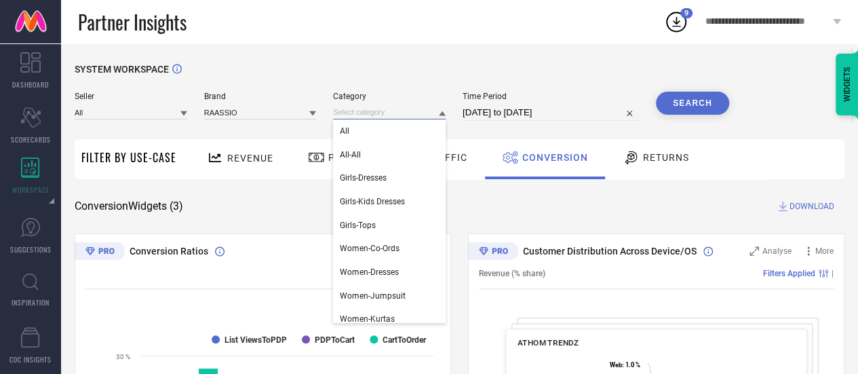
click at [416, 115] on input at bounding box center [389, 112] width 113 height 14
click at [416, 127] on div "All" at bounding box center [389, 130] width 113 height 23
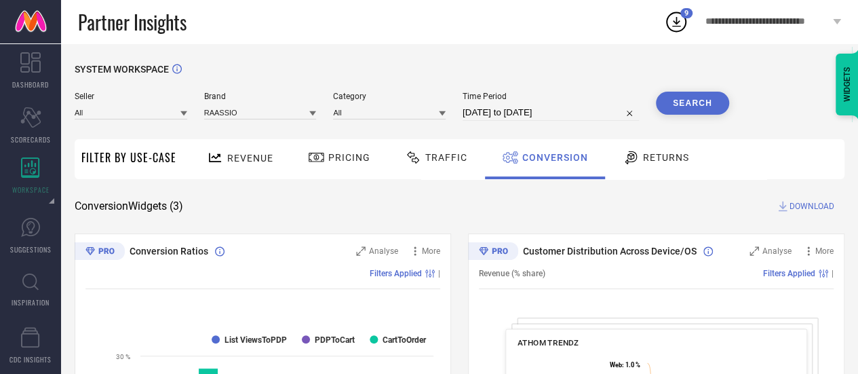
click at [707, 111] on button "Search" at bounding box center [692, 103] width 73 height 23
click at [247, 149] on div "Revenue" at bounding box center [239, 158] width 73 height 24
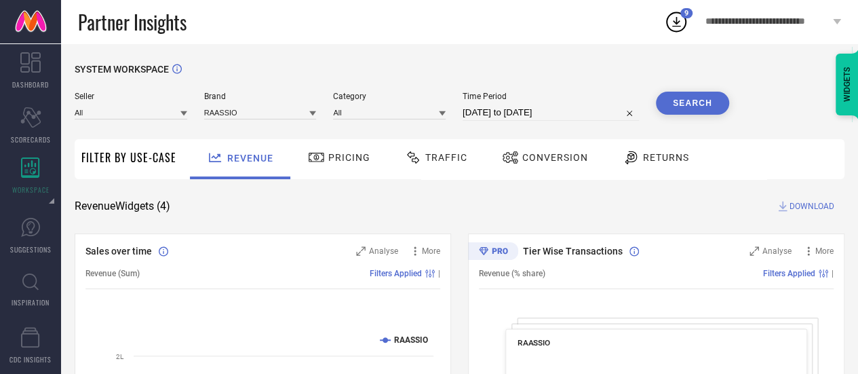
click at [798, 208] on span "DOWNLOAD" at bounding box center [811, 206] width 45 height 14
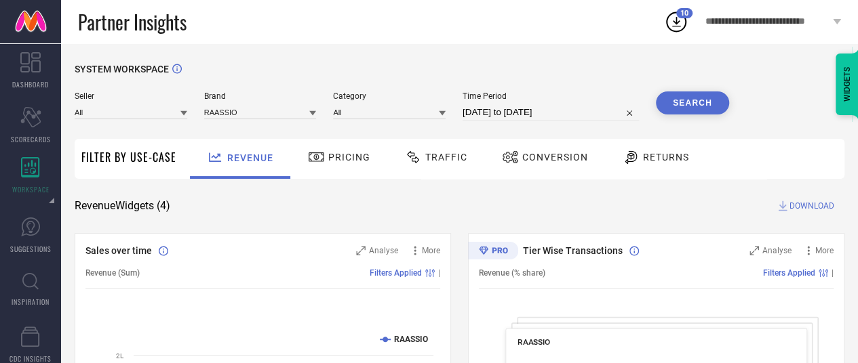
click at [480, 111] on input "01-08-2025 to 08-08-2025" at bounding box center [550, 112] width 176 height 16
select select "7"
select select "2025"
select select "8"
select select "2025"
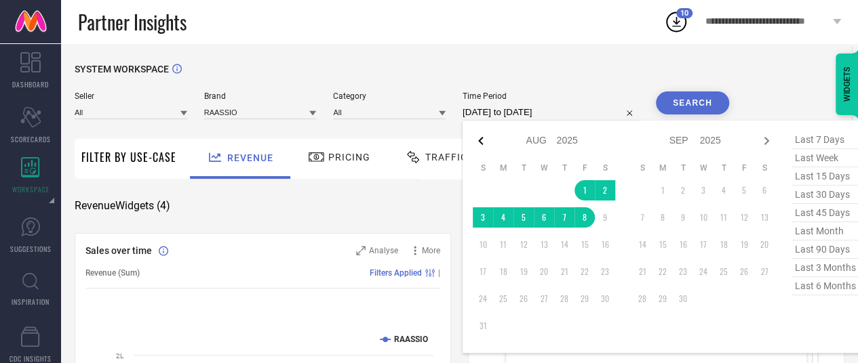
click at [485, 145] on icon at bounding box center [481, 141] width 16 height 16
select select "6"
select select "2025"
select select "7"
select select "2025"
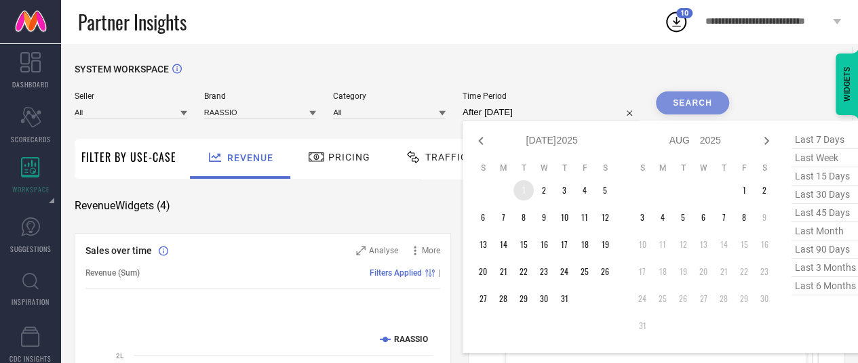
click at [528, 195] on td "1" at bounding box center [523, 190] width 20 height 20
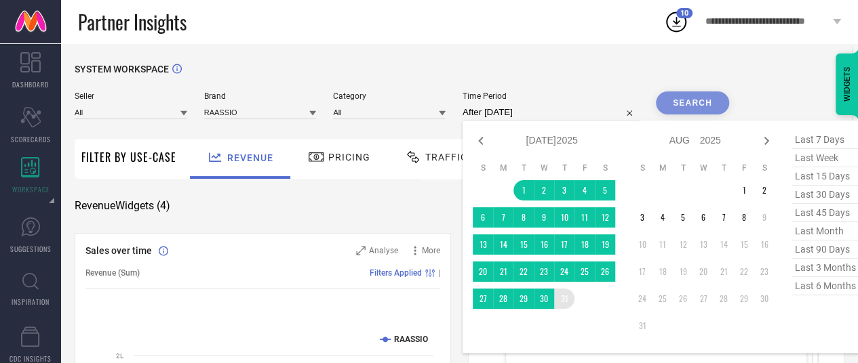
type input "01-07-2025 to 31-07-2025"
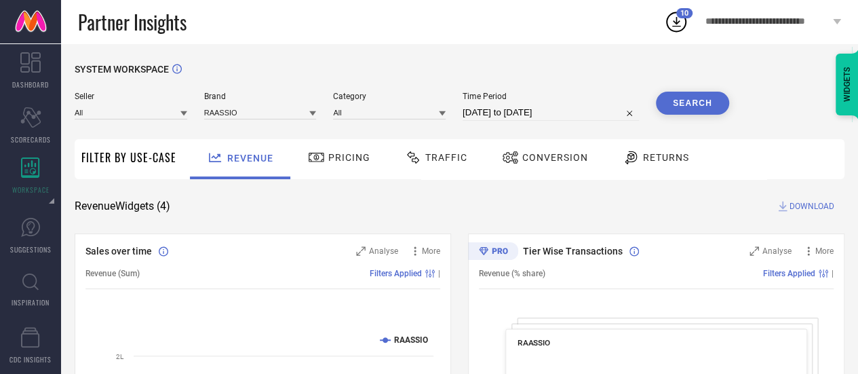
click at [681, 115] on div "Search" at bounding box center [692, 106] width 73 height 29
click at [681, 105] on button "Search" at bounding box center [692, 103] width 73 height 23
click at [787, 208] on icon at bounding box center [783, 206] width 14 height 14
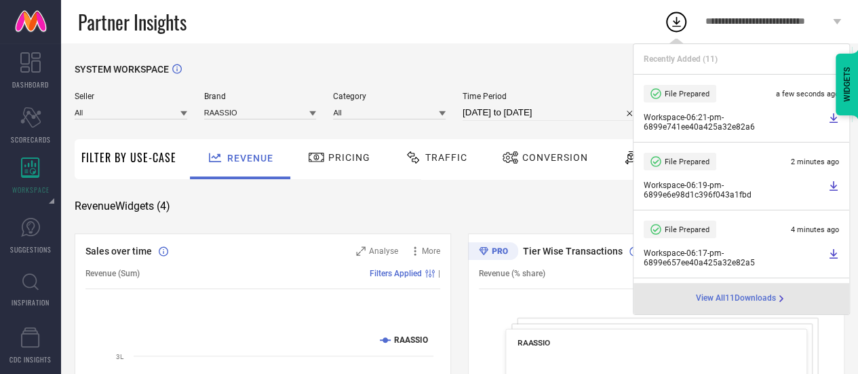
click at [525, 163] on div "Conversion" at bounding box center [544, 157] width 93 height 23
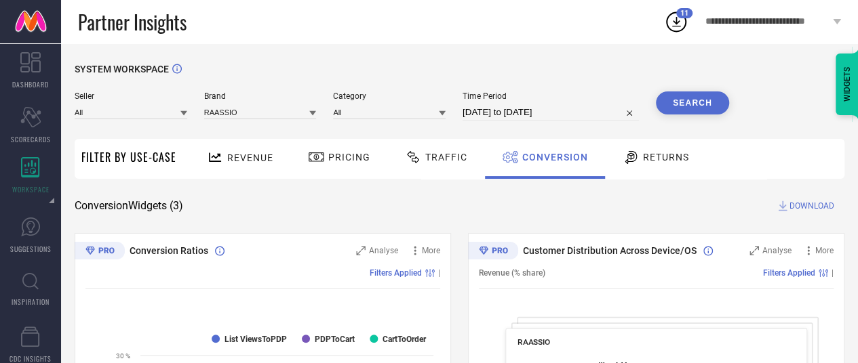
click at [530, 112] on input "01-07-2025 to 31-07-2025" at bounding box center [550, 112] width 176 height 16
select select "6"
select select "2025"
select select "7"
select select "2025"
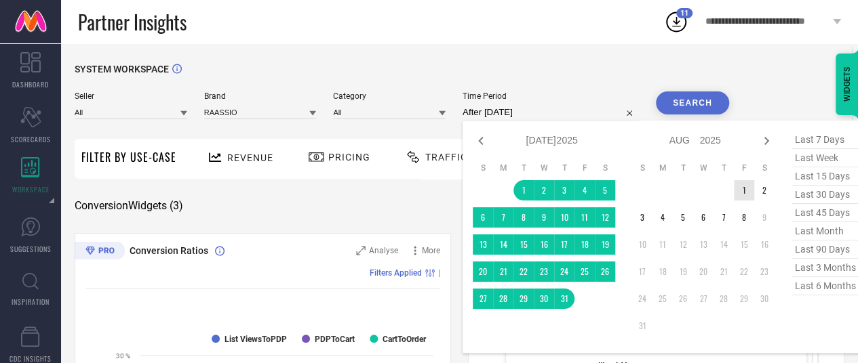
click at [739, 188] on td "1" at bounding box center [744, 190] width 20 height 20
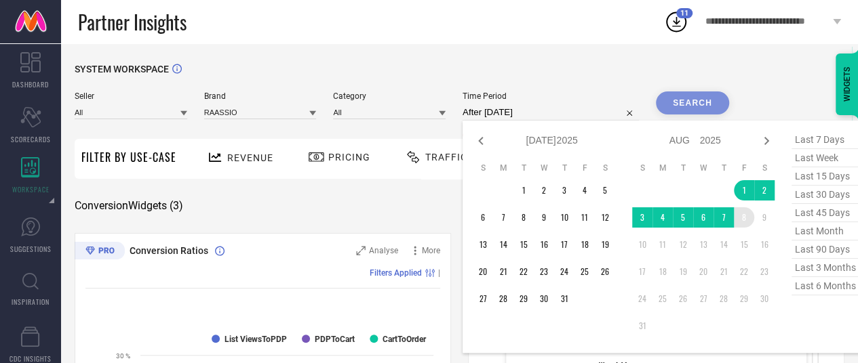
type input "01-08-2025 to 08-08-2025"
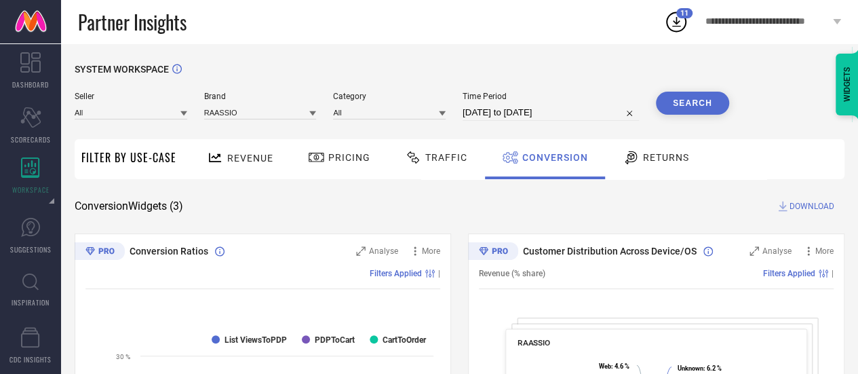
click at [689, 113] on button "Search" at bounding box center [692, 103] width 73 height 23
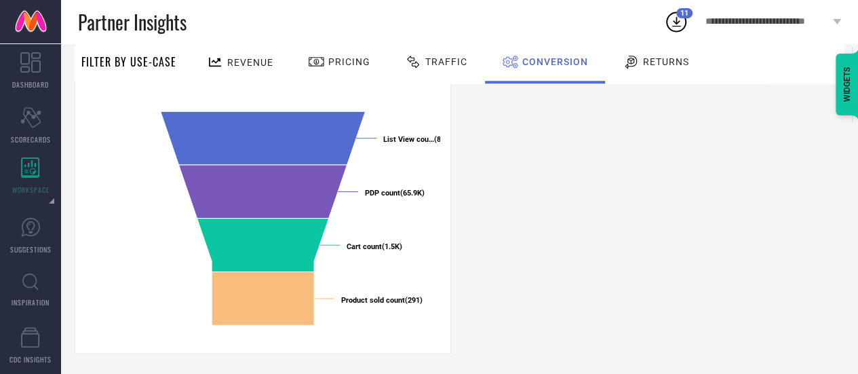
scroll to position [574, 0]
